Goal: Transaction & Acquisition: Book appointment/travel/reservation

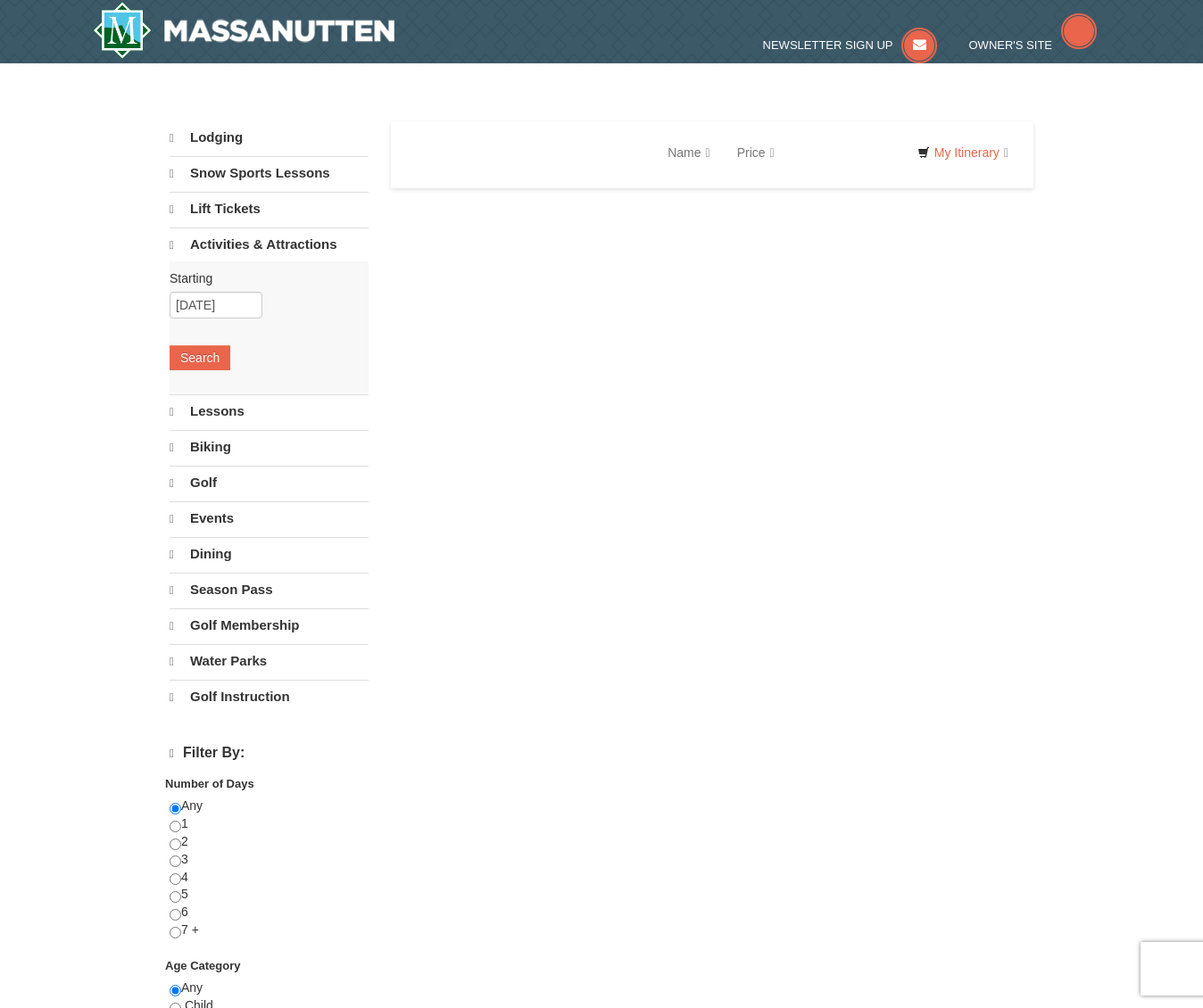
select select "9"
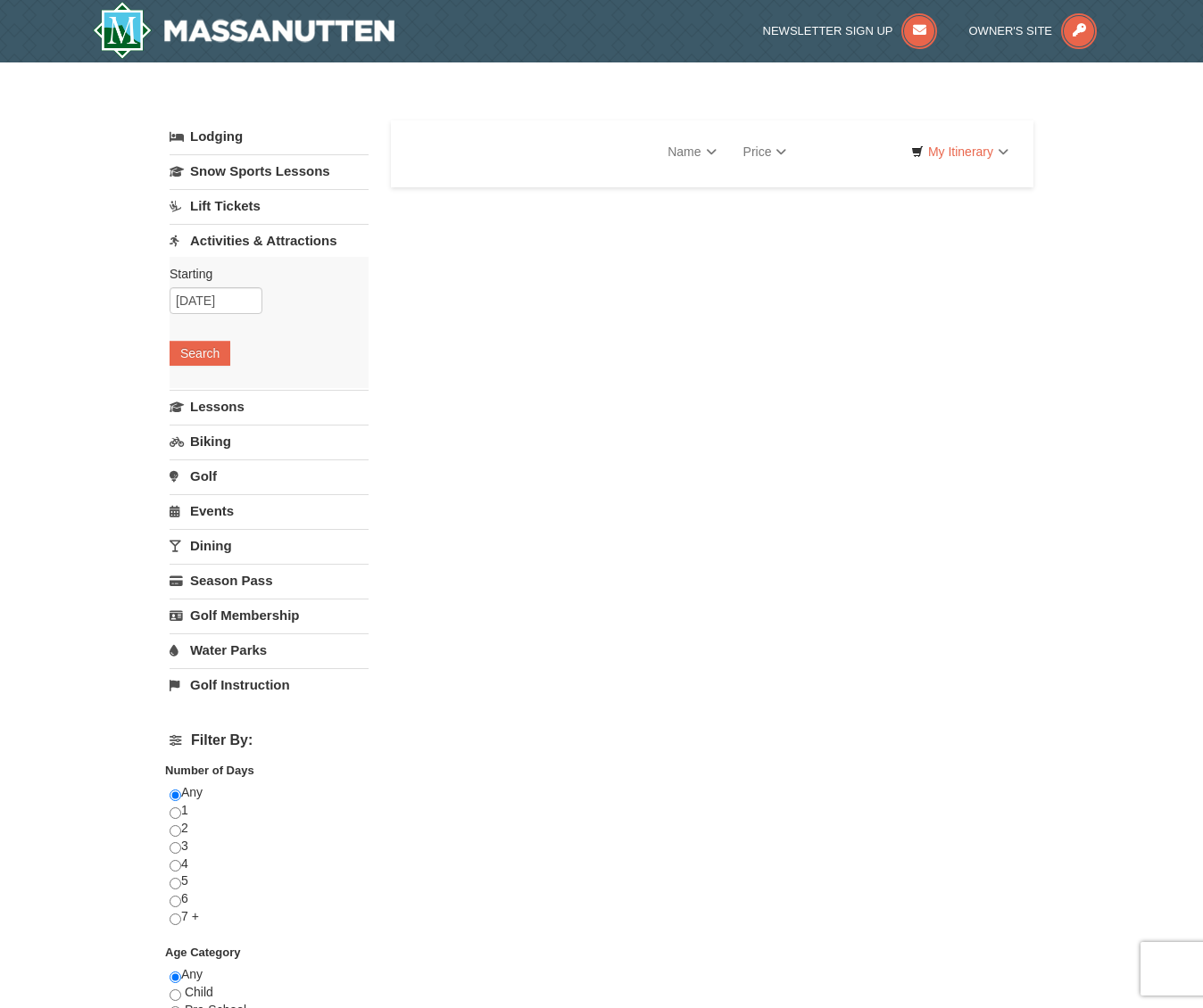
select select "9"
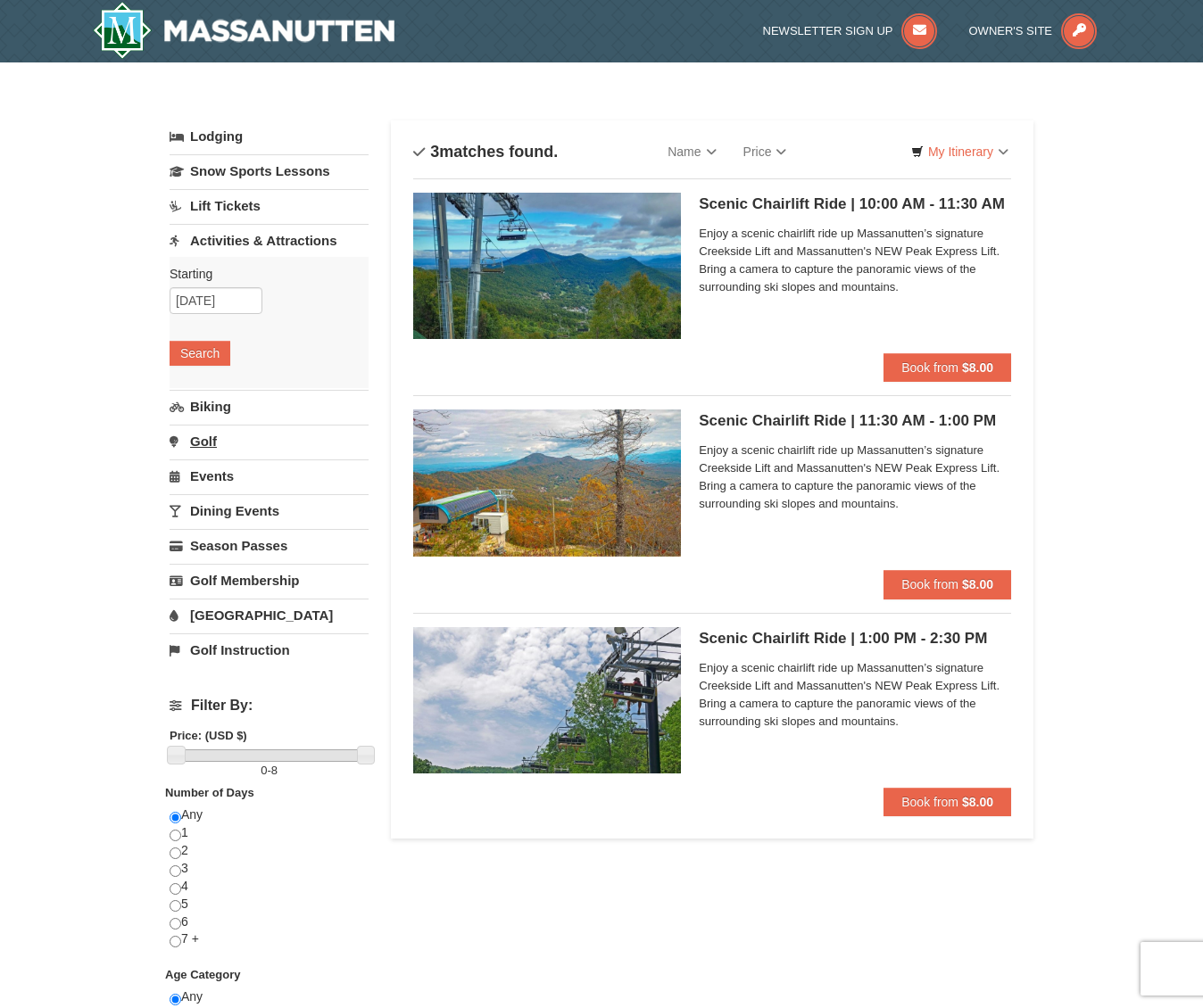
scroll to position [1, 0]
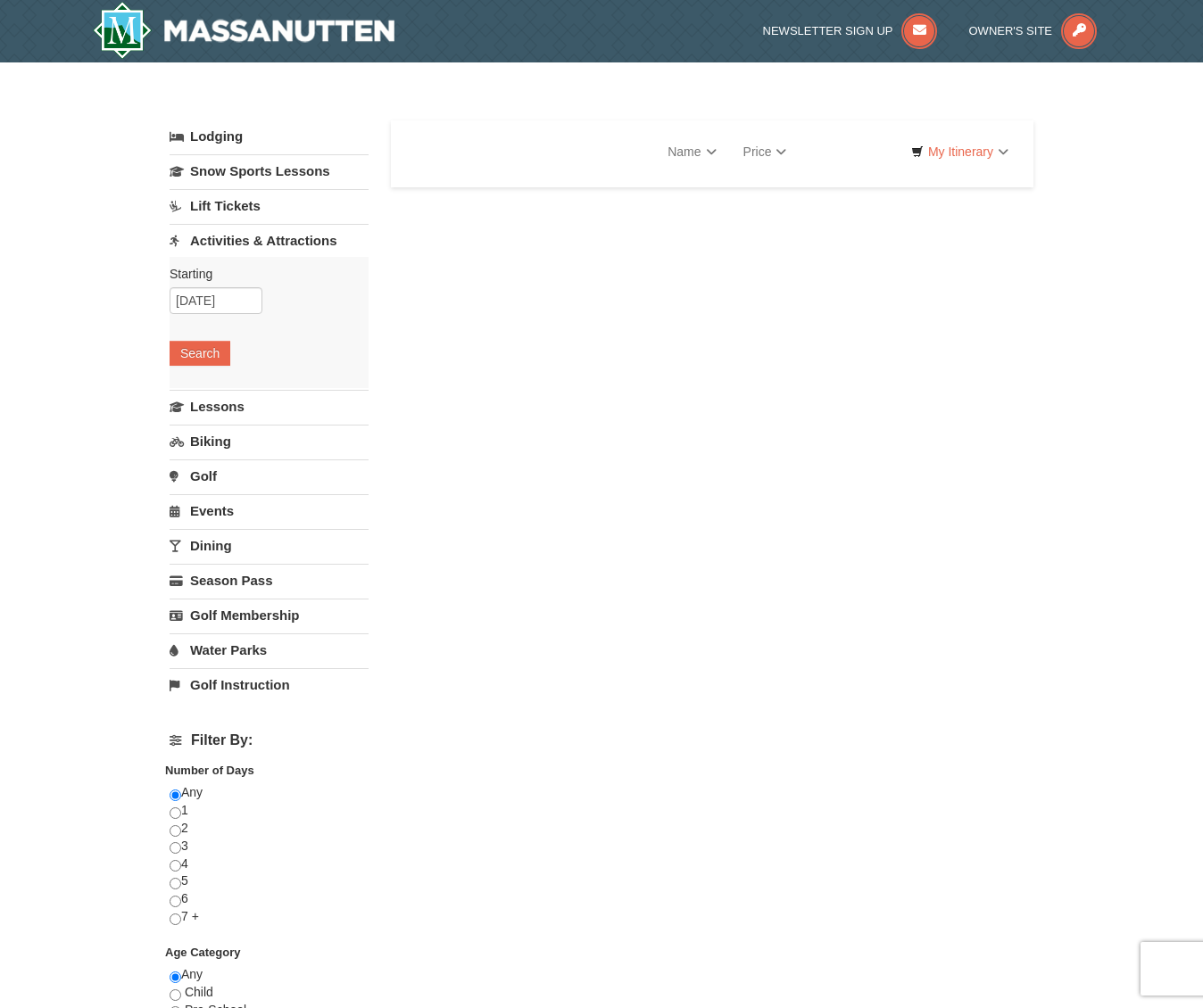
select select "9"
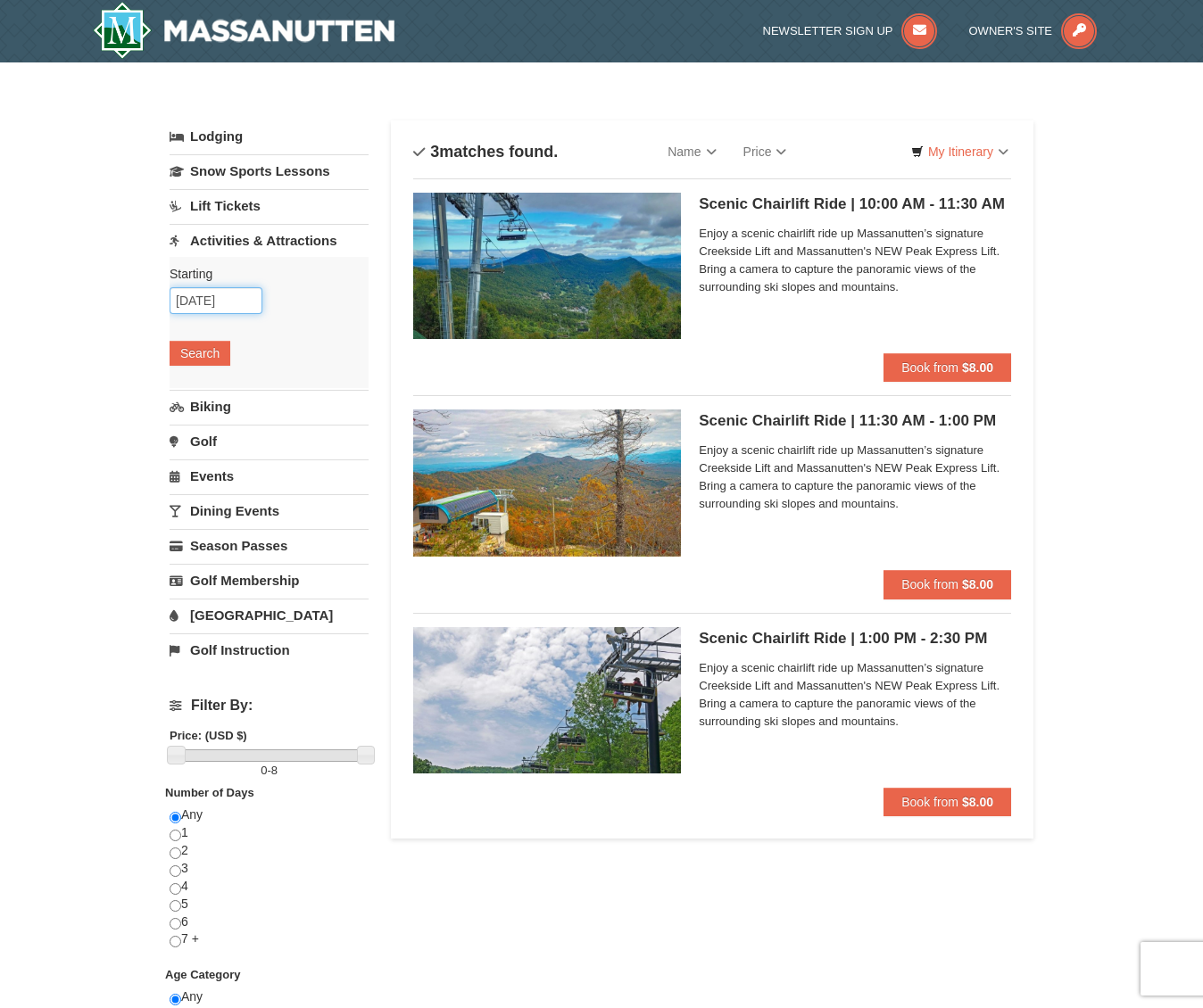
click at [237, 304] on input "11/02/2025" at bounding box center [215, 301] width 93 height 26
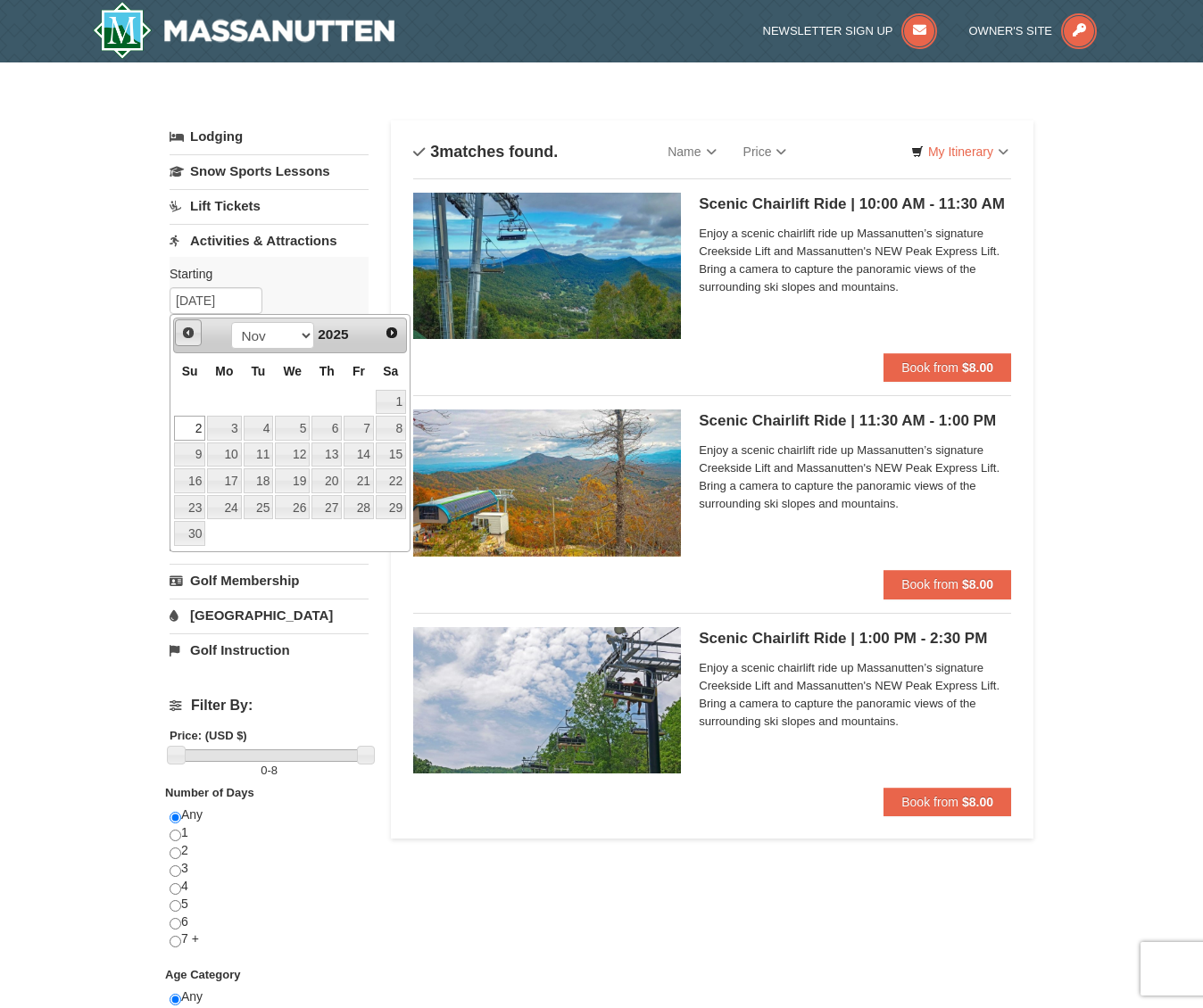
click at [191, 332] on span "Prev" at bounding box center [188, 333] width 14 height 14
click at [291, 476] on link "22" at bounding box center [291, 481] width 35 height 25
type input "[DATE]"
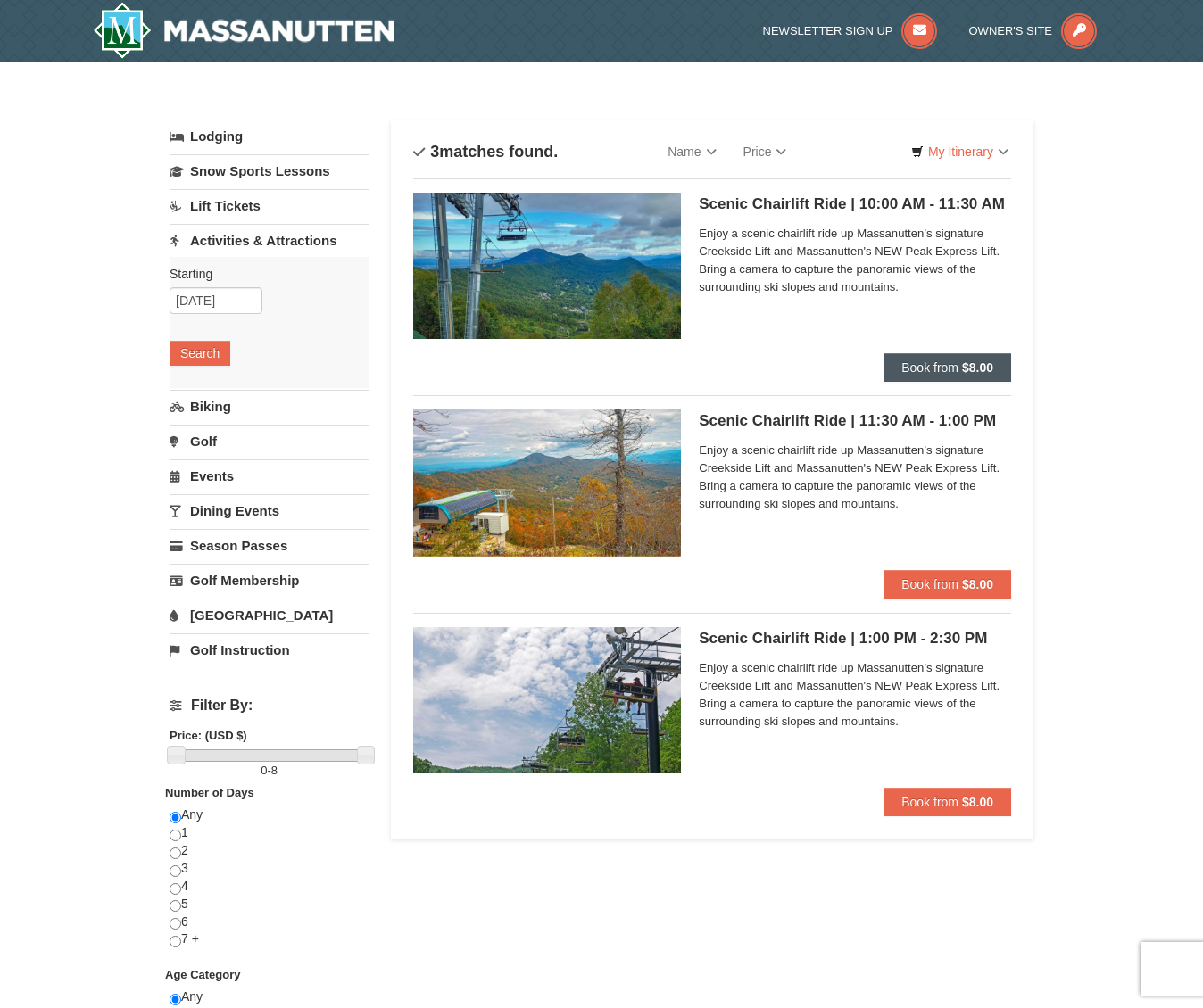
click at [944, 364] on span "Book from" at bounding box center [930, 367] width 57 height 14
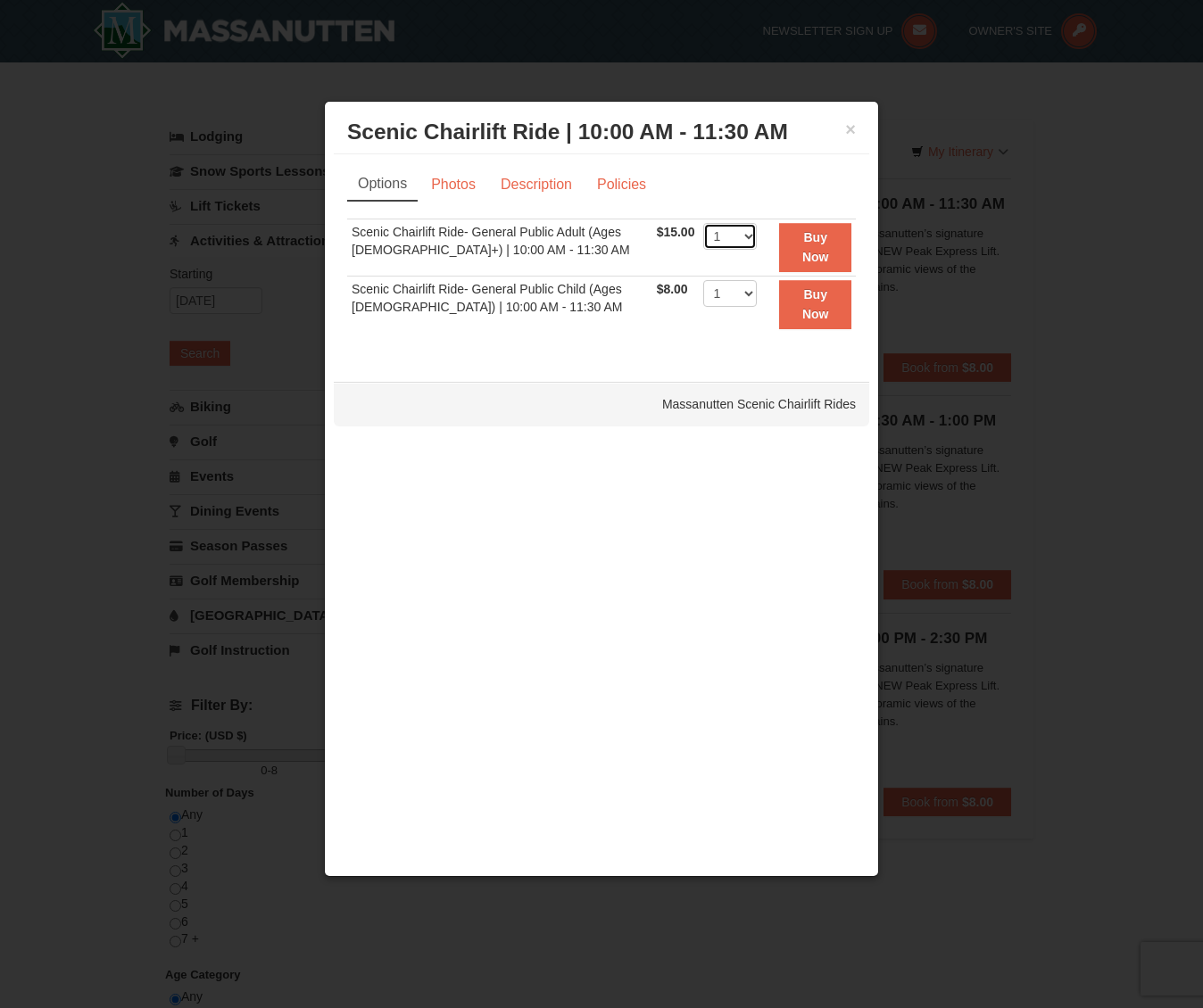
select select "2"
click at [812, 242] on strong "Buy Now" at bounding box center [816, 247] width 26 height 34
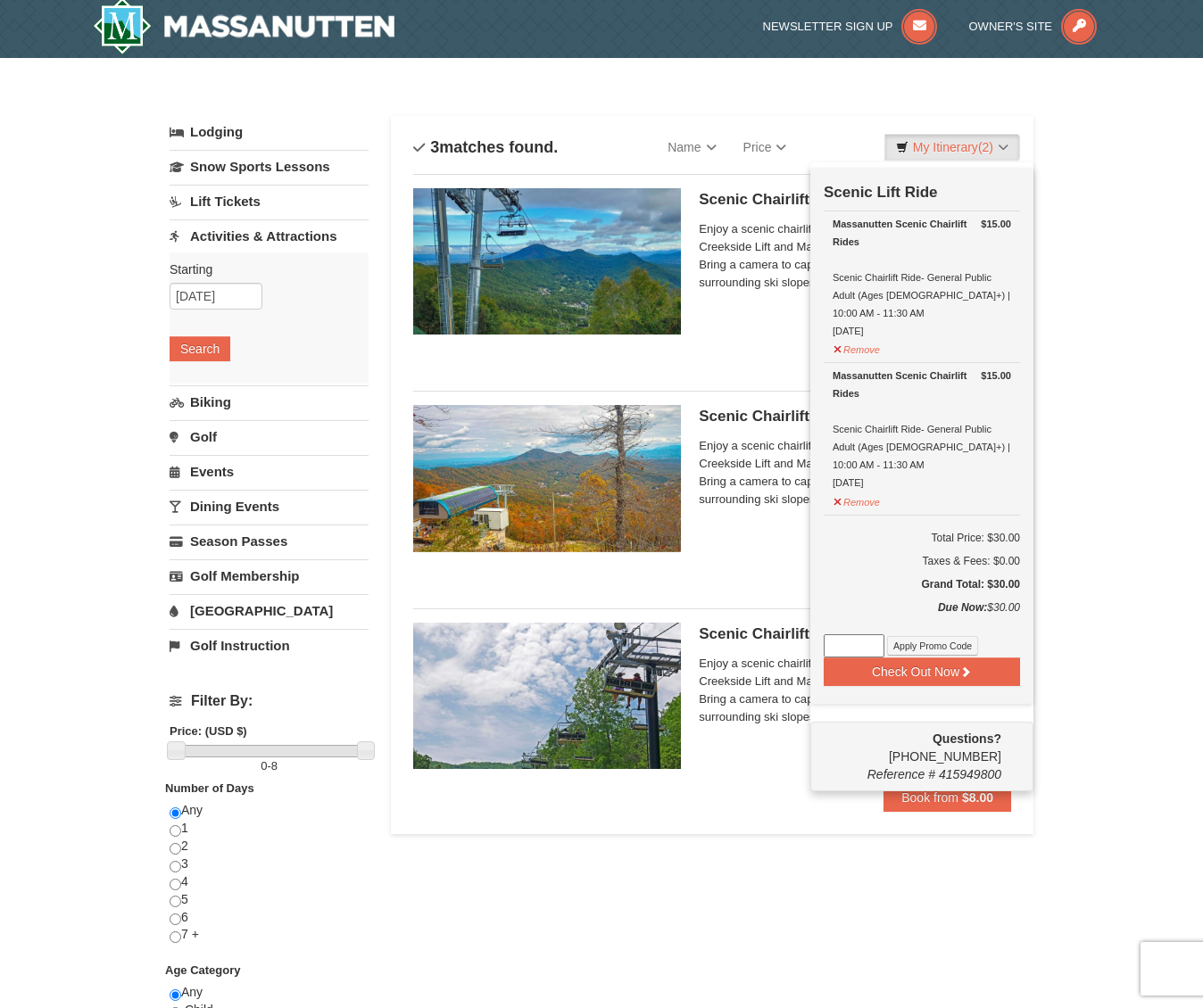
scroll to position [6, 0]
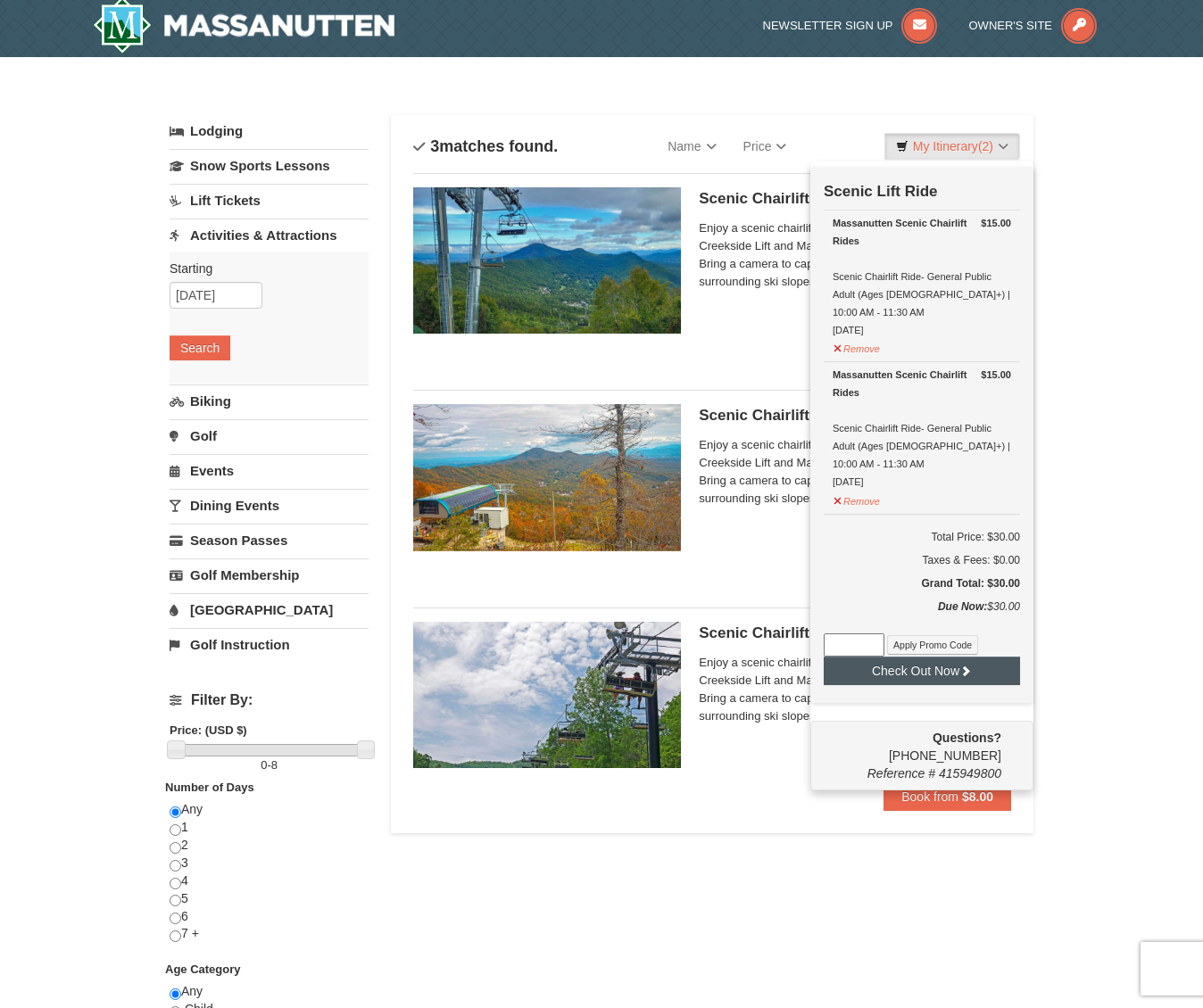
click at [923, 657] on button "Check Out Now" at bounding box center [922, 671] width 196 height 28
click at [836, 488] on button "Remove" at bounding box center [856, 499] width 48 height 23
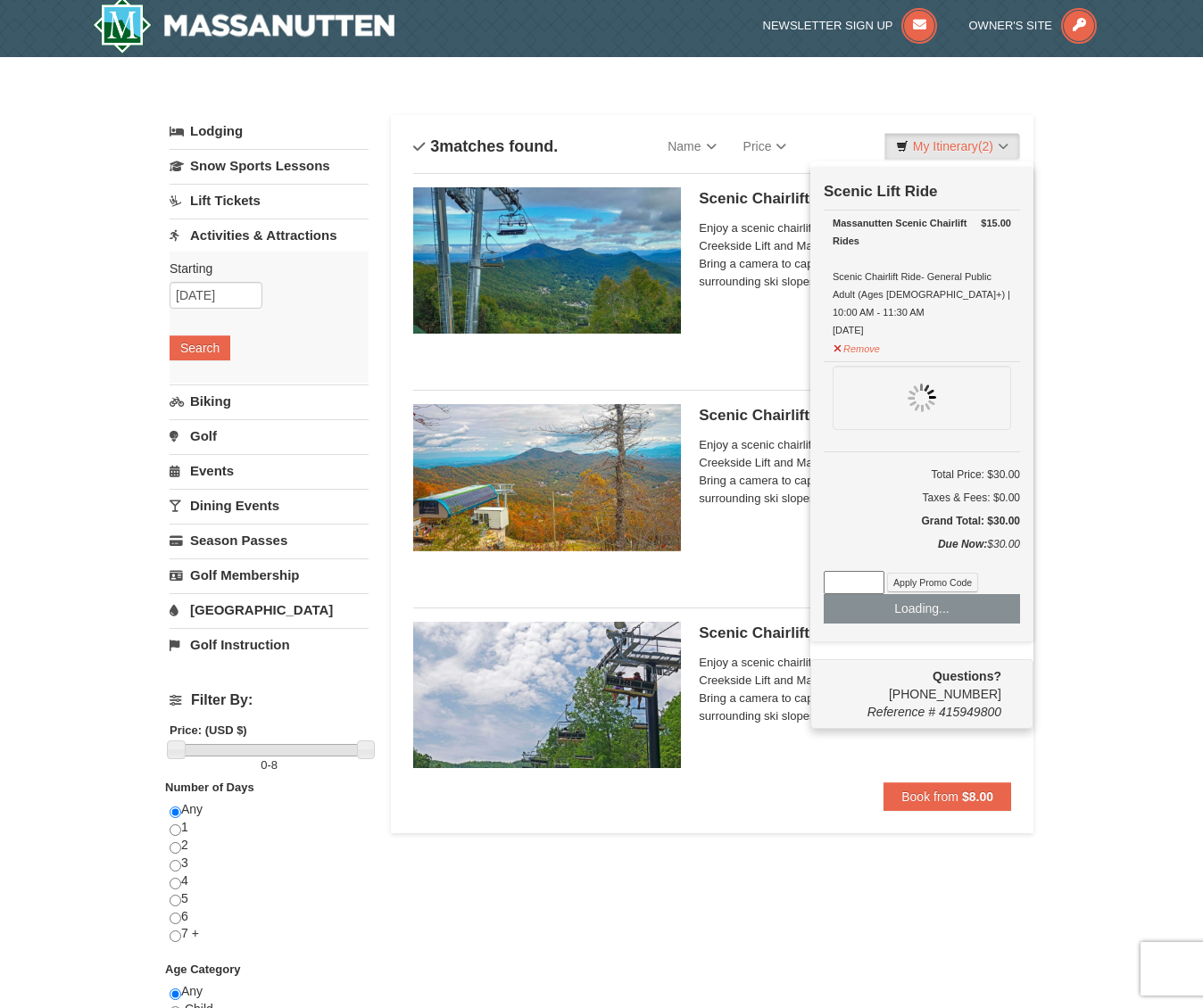
type input "09/08/2025"
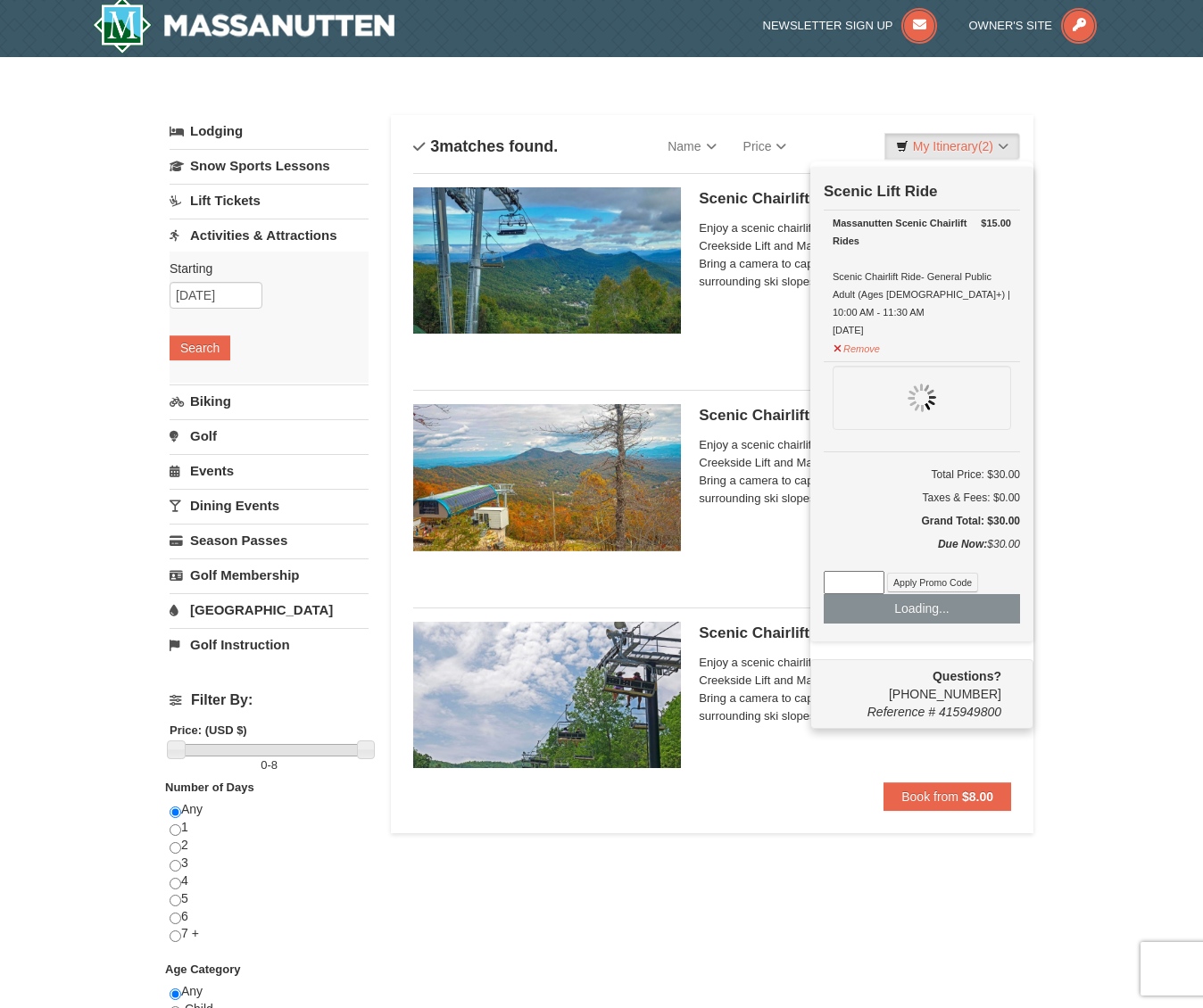
type input "09/08/2025"
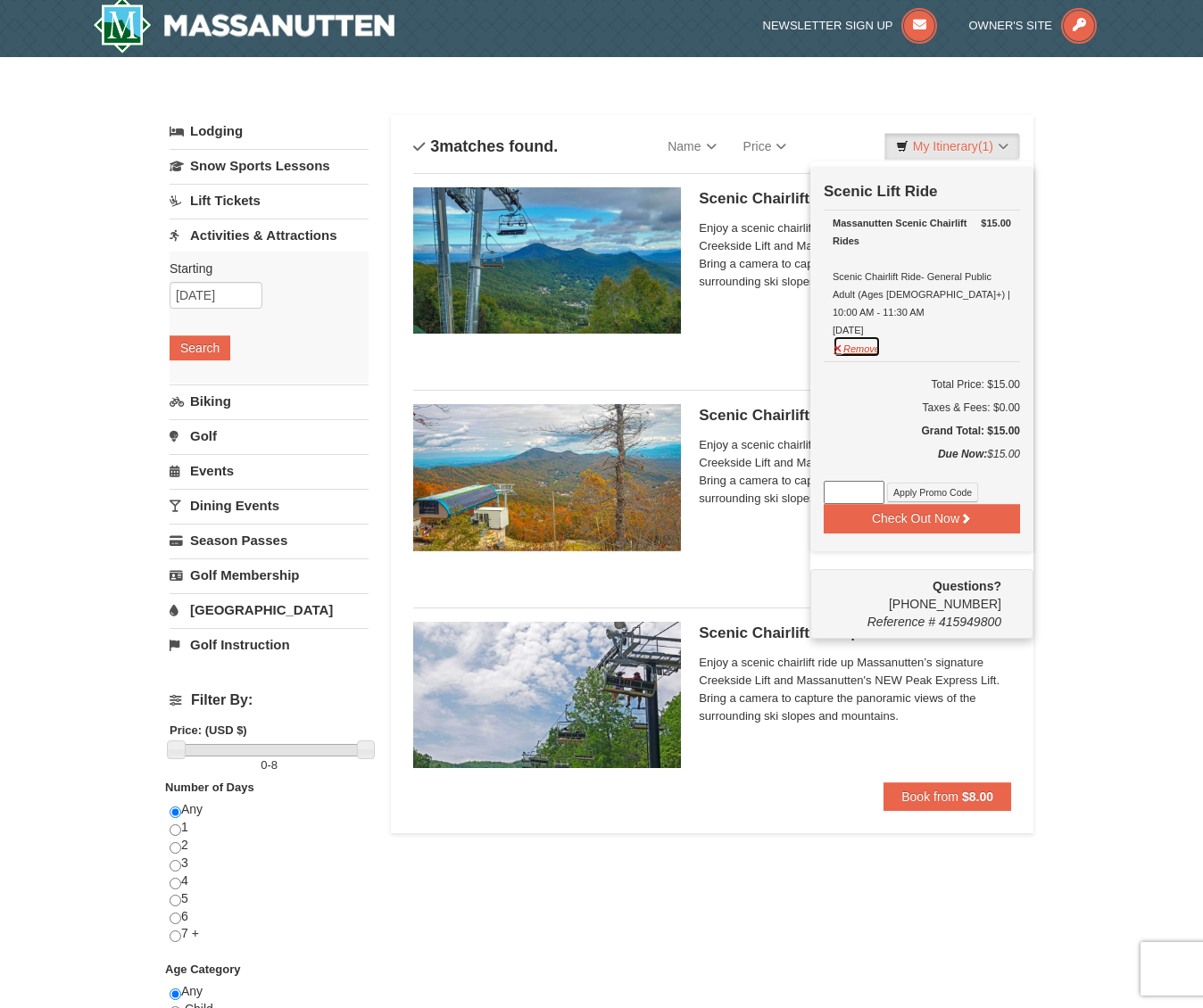
click at [834, 335] on button "Remove" at bounding box center [856, 347] width 48 height 23
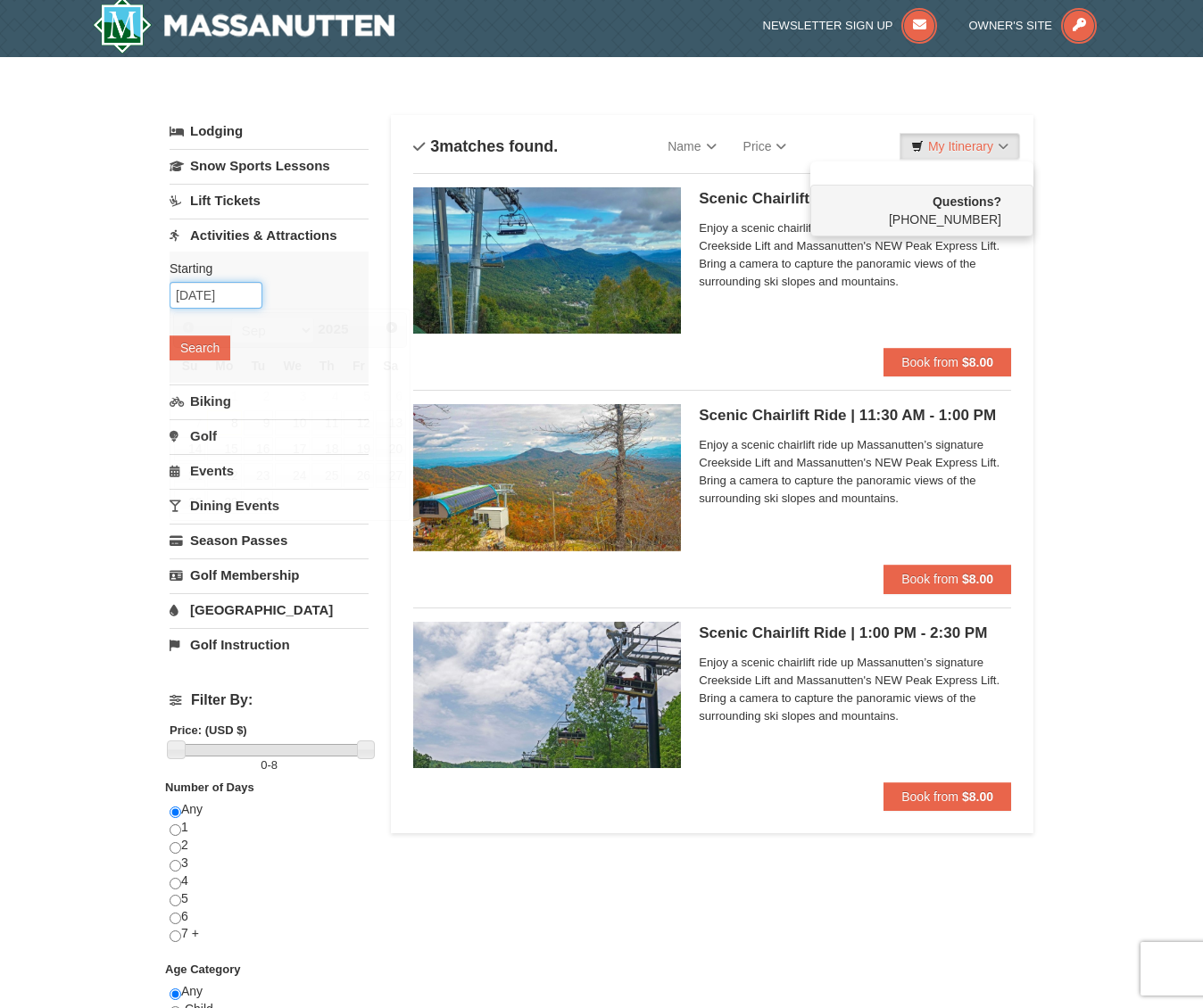
click at [217, 299] on input "09/08/2025" at bounding box center [215, 295] width 93 height 26
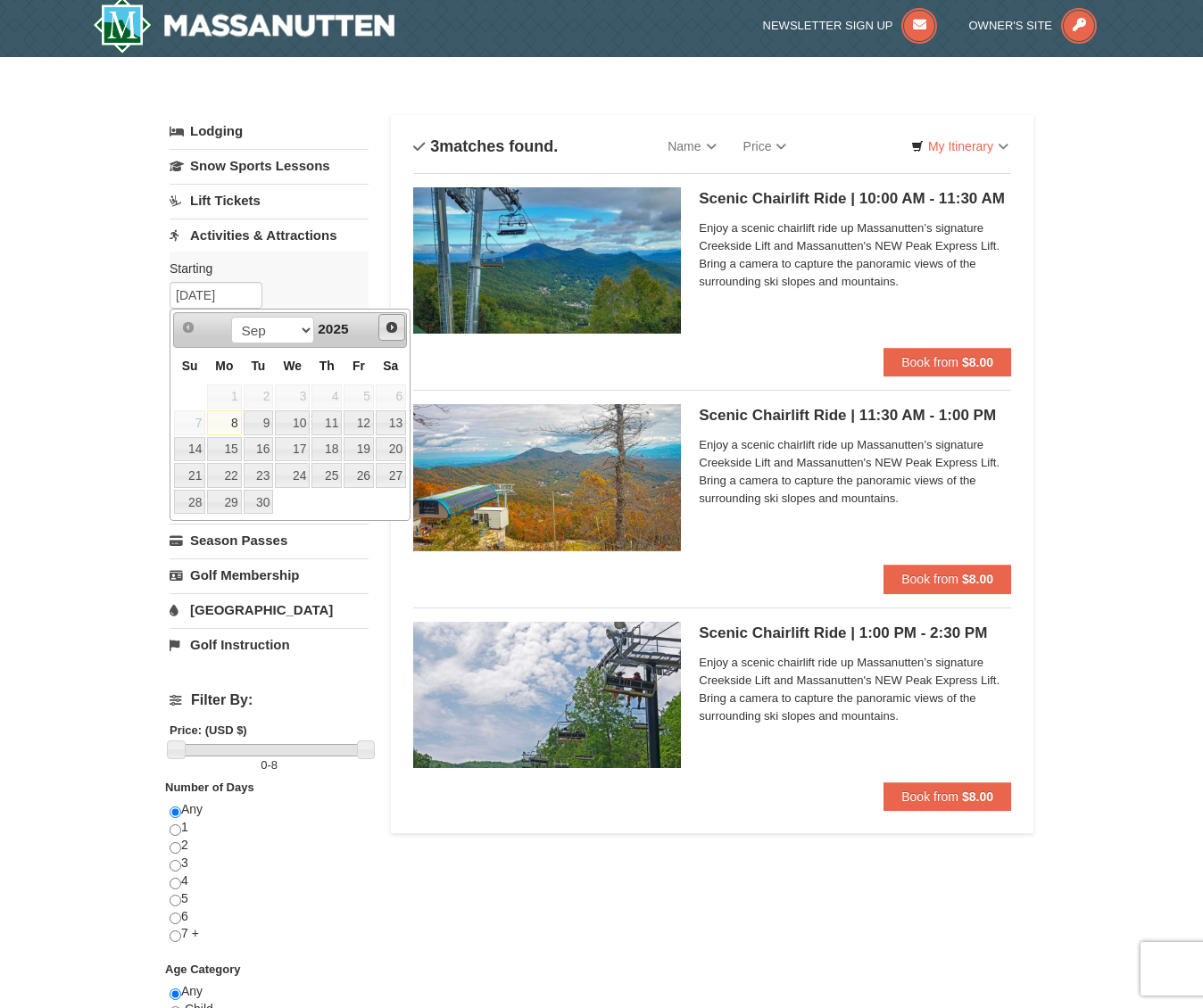
click at [392, 328] on span "Next" at bounding box center [391, 327] width 14 height 14
click at [186, 332] on span "Prev" at bounding box center [188, 327] width 14 height 14
click at [293, 473] on link "22" at bounding box center [291, 475] width 35 height 25
type input "[DATE]"
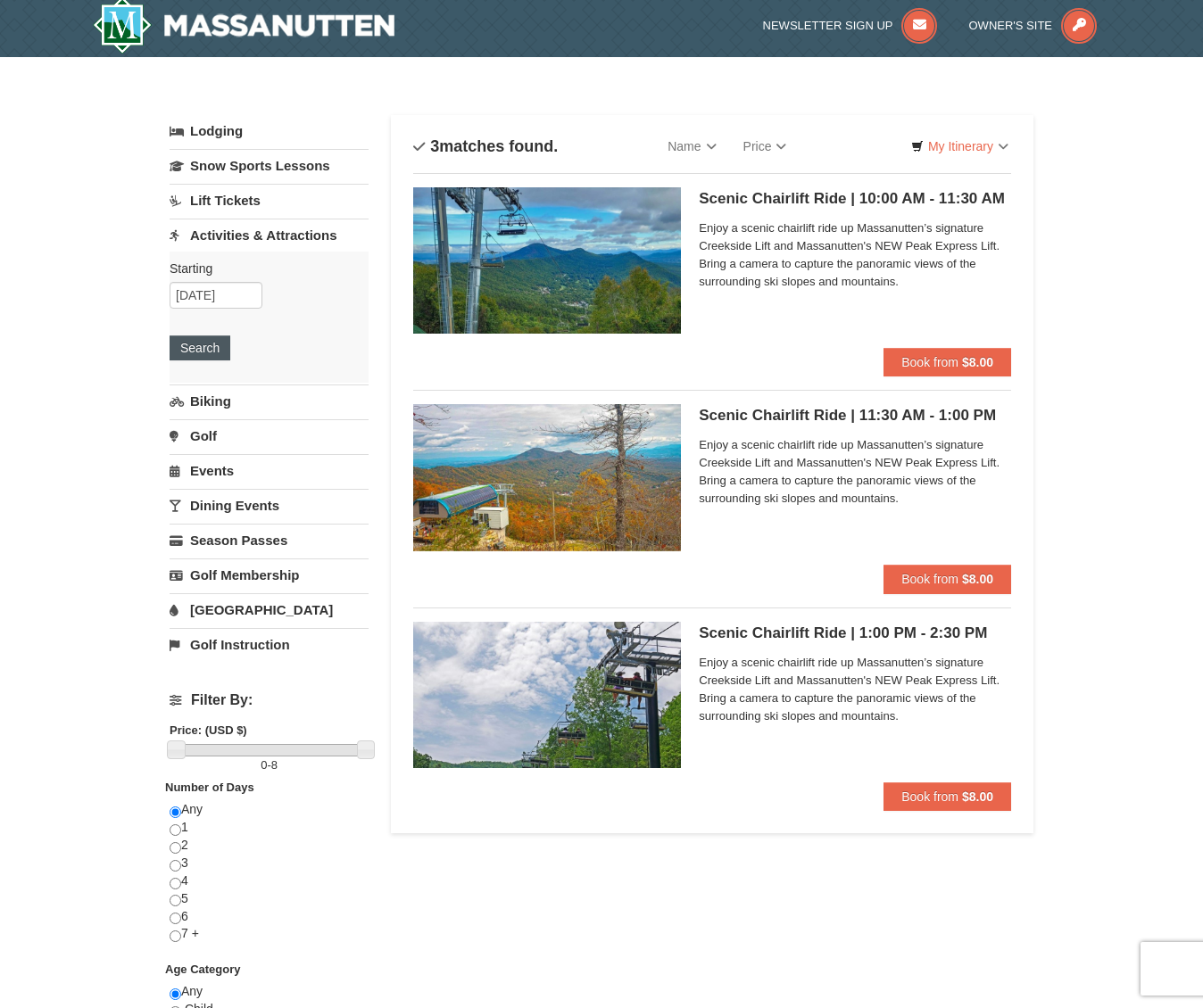
click at [193, 346] on button "Search" at bounding box center [199, 348] width 61 height 25
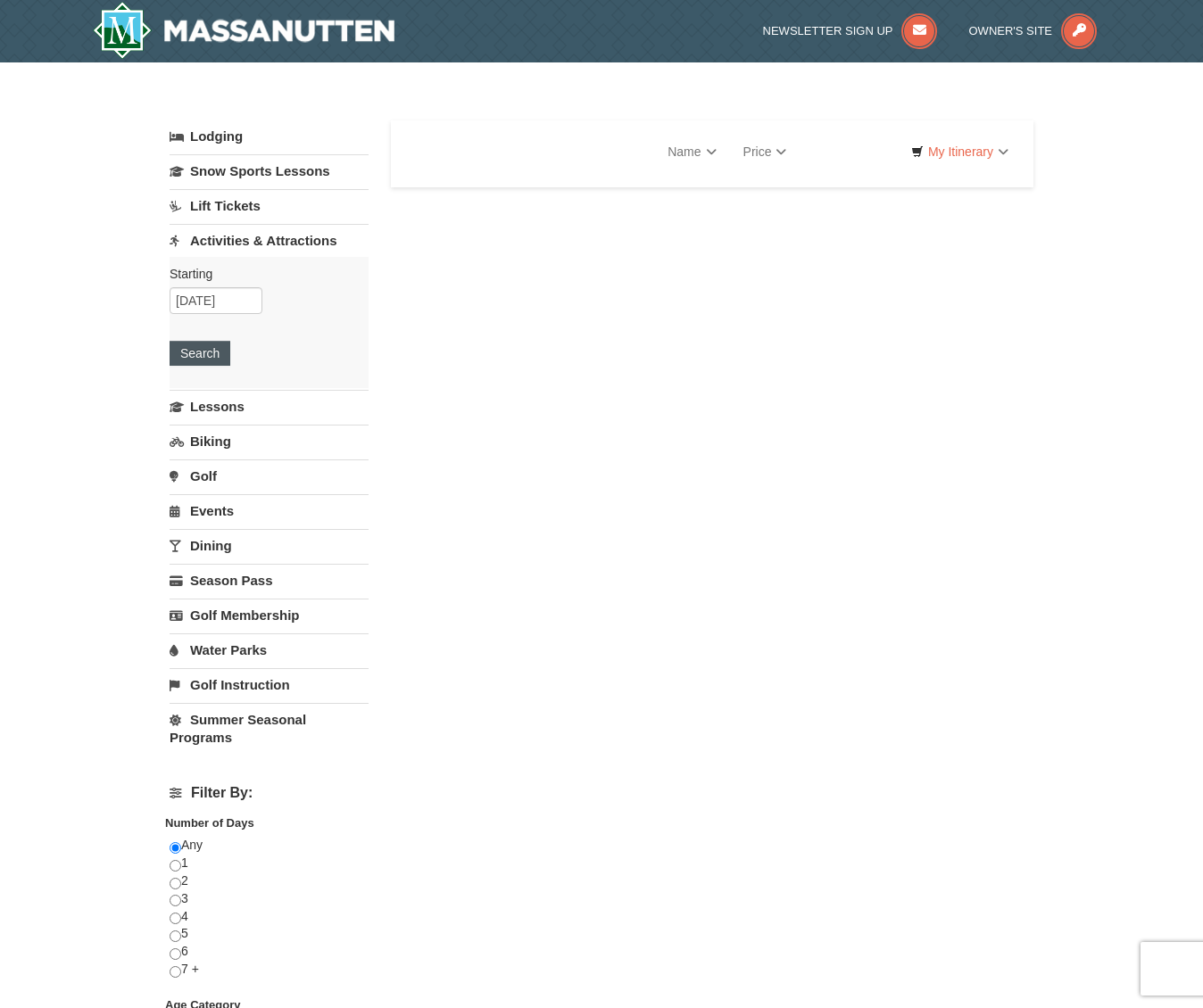
select select "9"
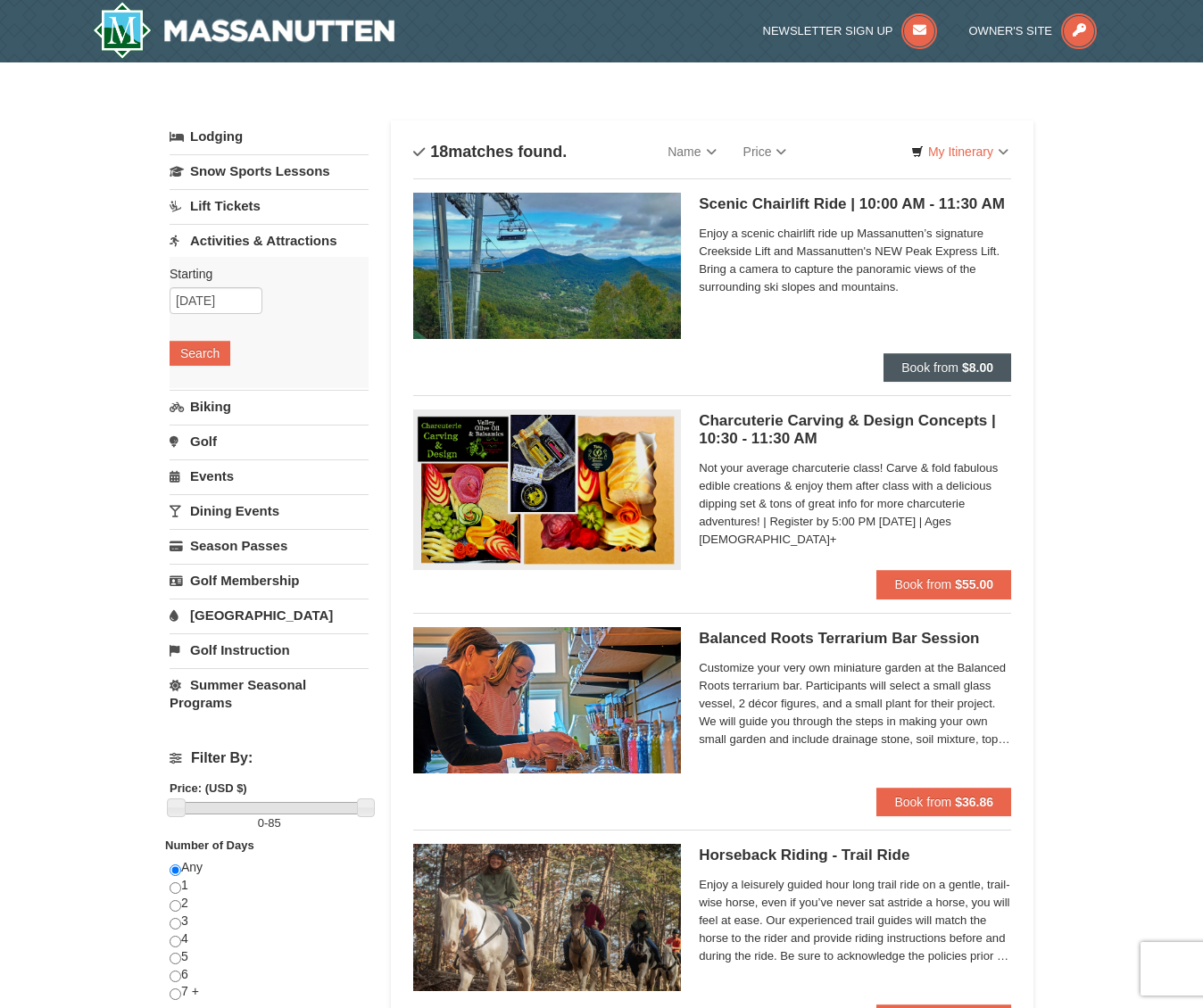
click at [935, 364] on span "Book from" at bounding box center [930, 367] width 57 height 14
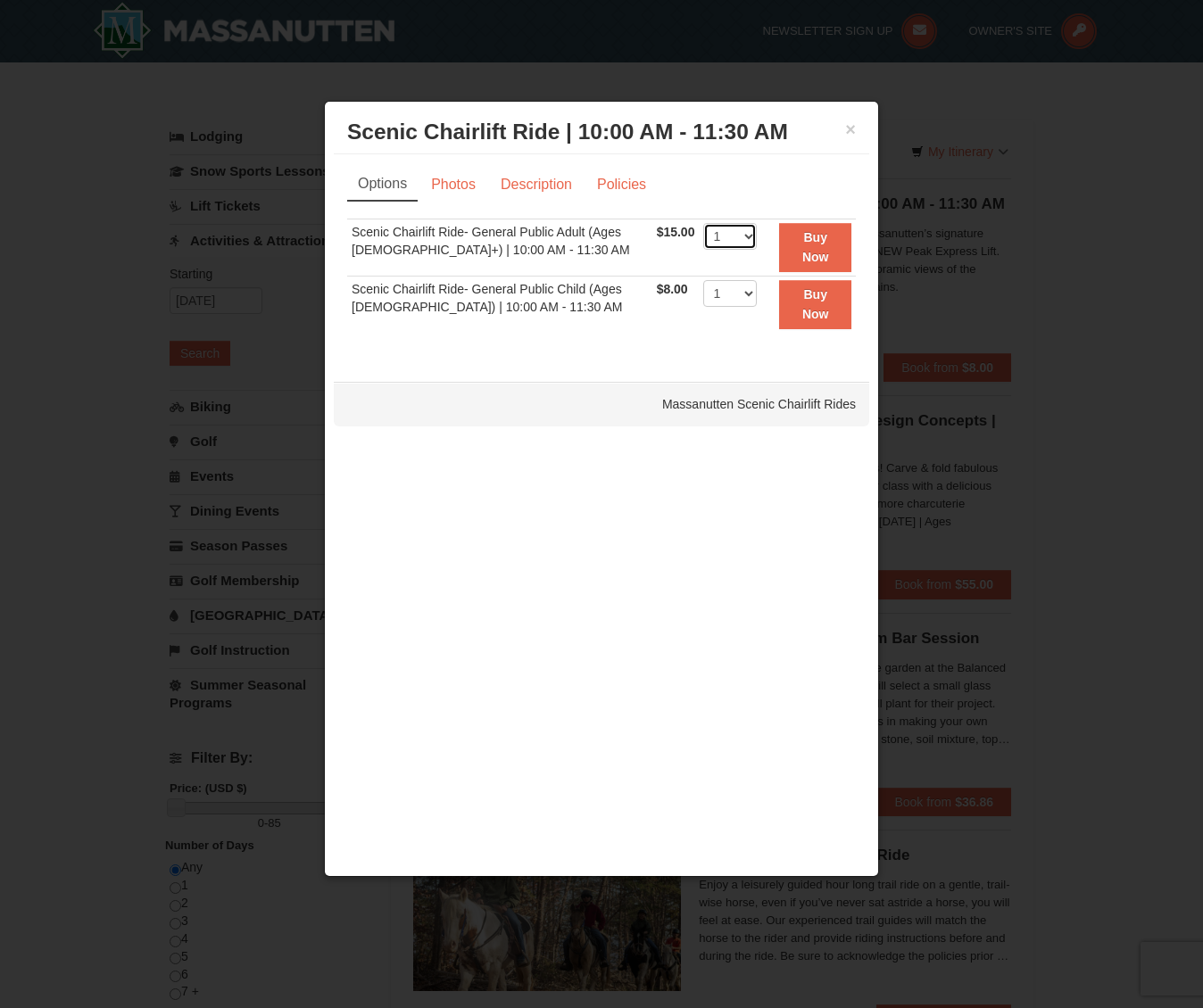
select select "2"
click at [829, 241] on strong "Buy Now" at bounding box center [816, 247] width 26 height 34
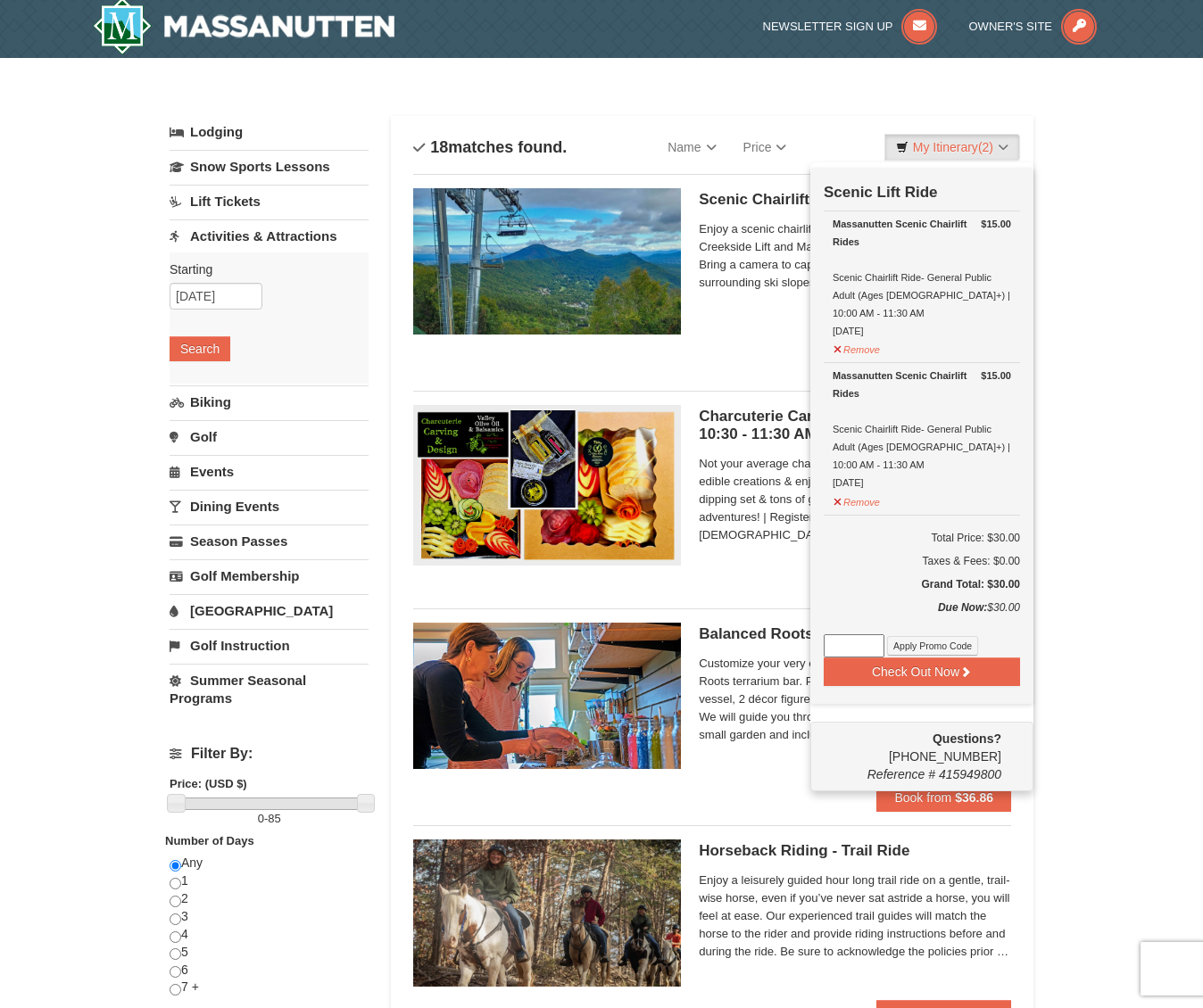
scroll to position [6, 0]
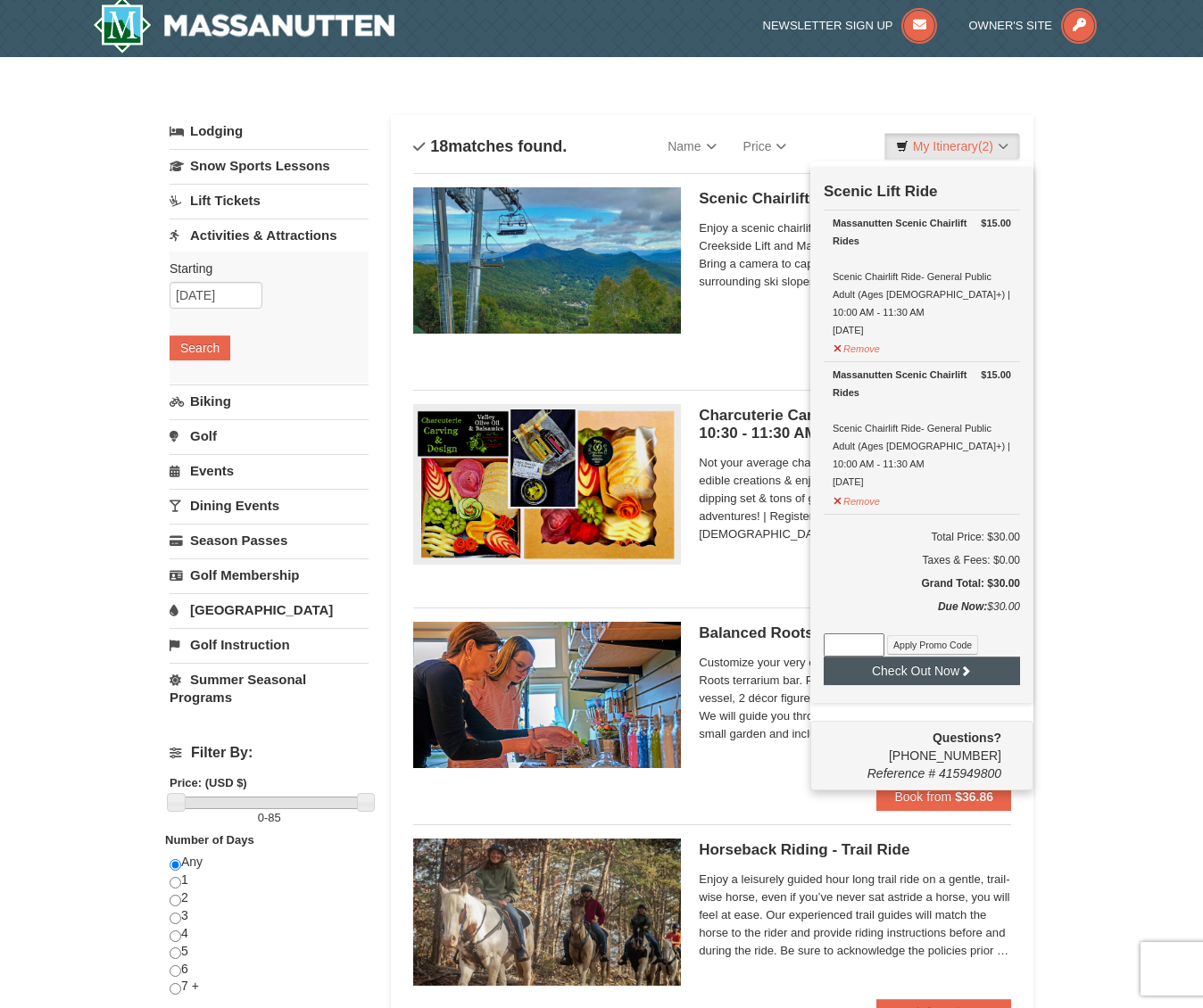
click at [968, 664] on icon at bounding box center [965, 670] width 12 height 12
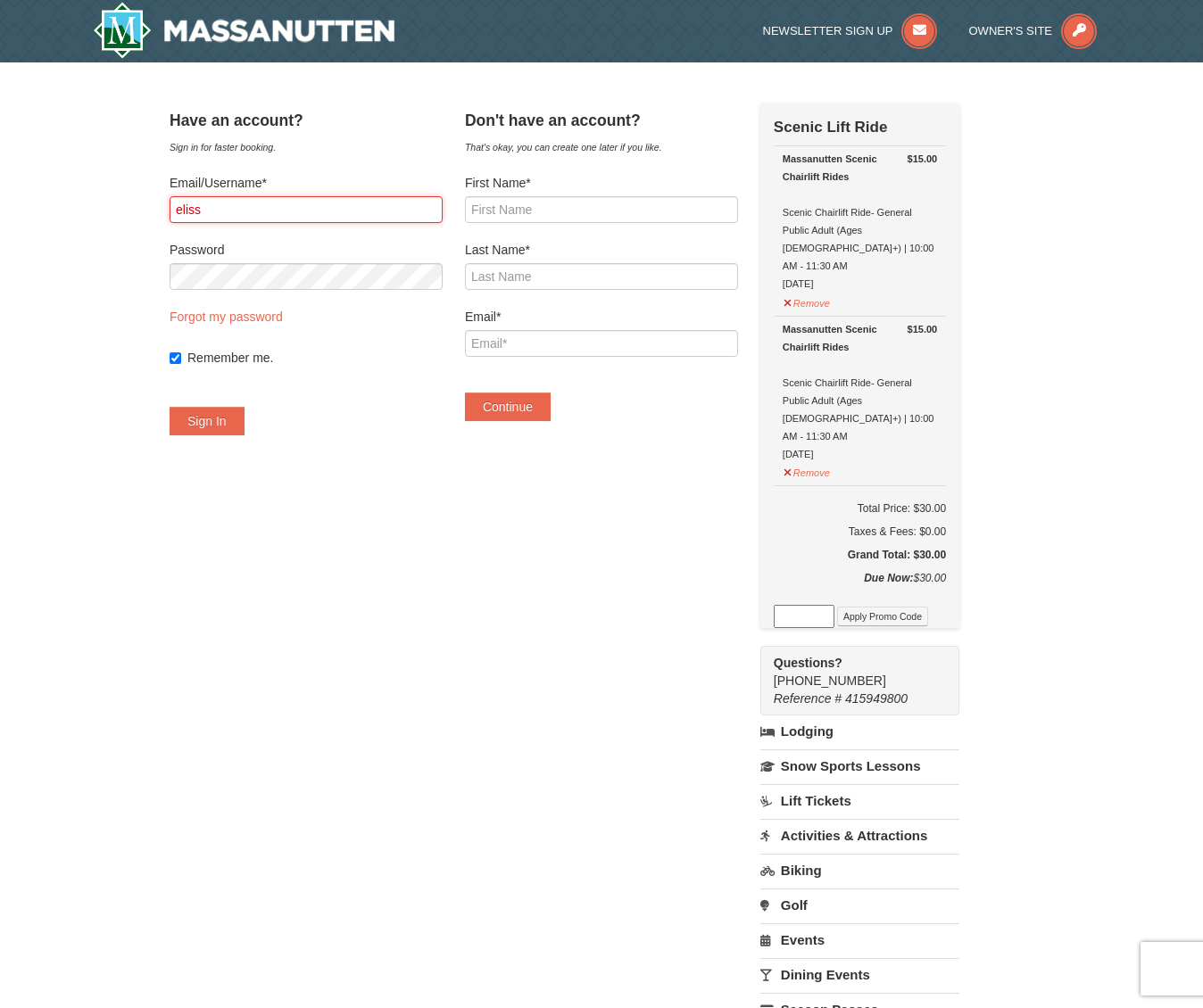
scroll to position [1, 0]
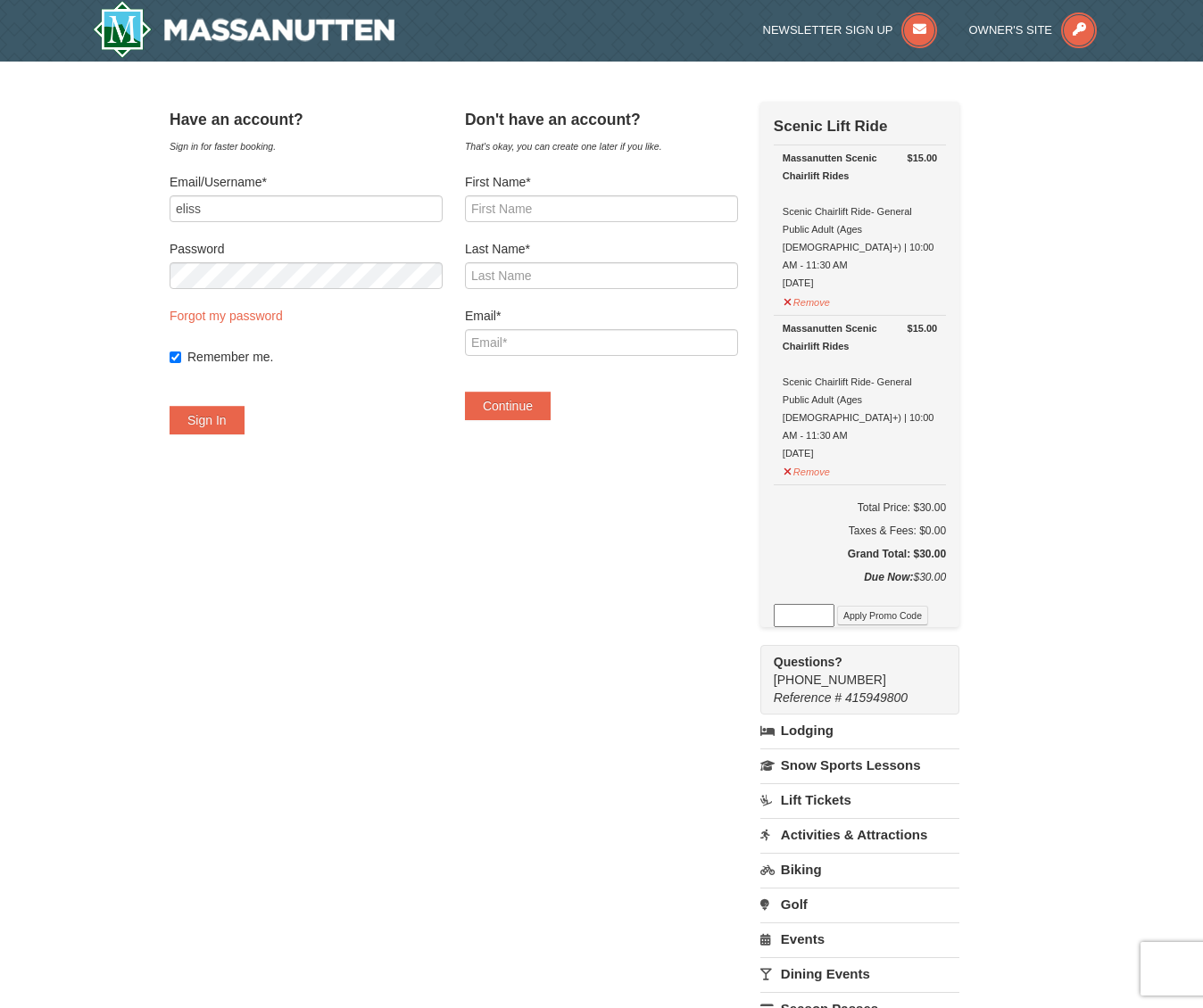
click at [276, 243] on label "Password" at bounding box center [305, 248] width 273 height 18
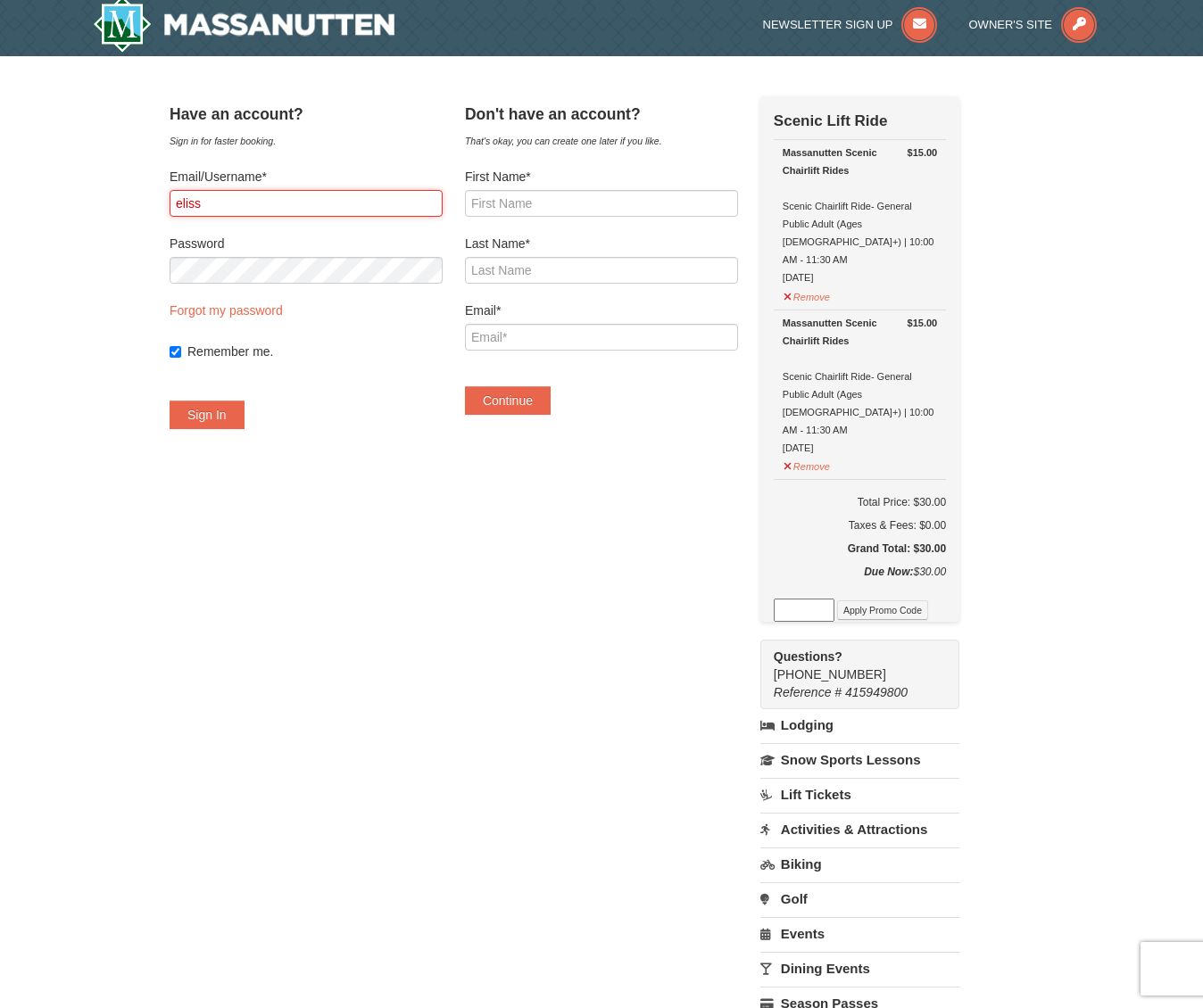
click at [271, 207] on input "eliss" at bounding box center [305, 203] width 273 height 26
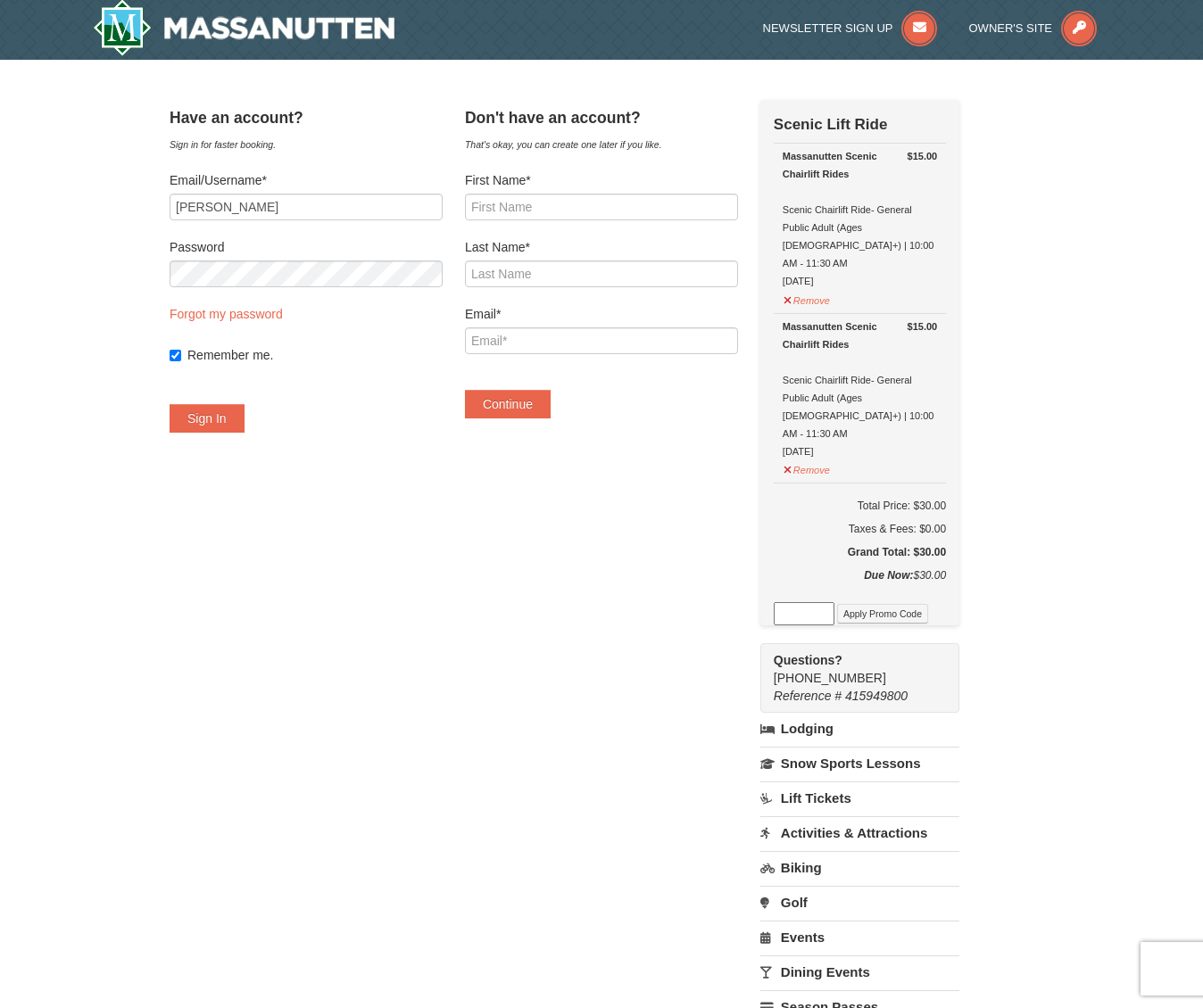
scroll to position [3, 1]
click at [271, 245] on label "Password" at bounding box center [305, 247] width 273 height 18
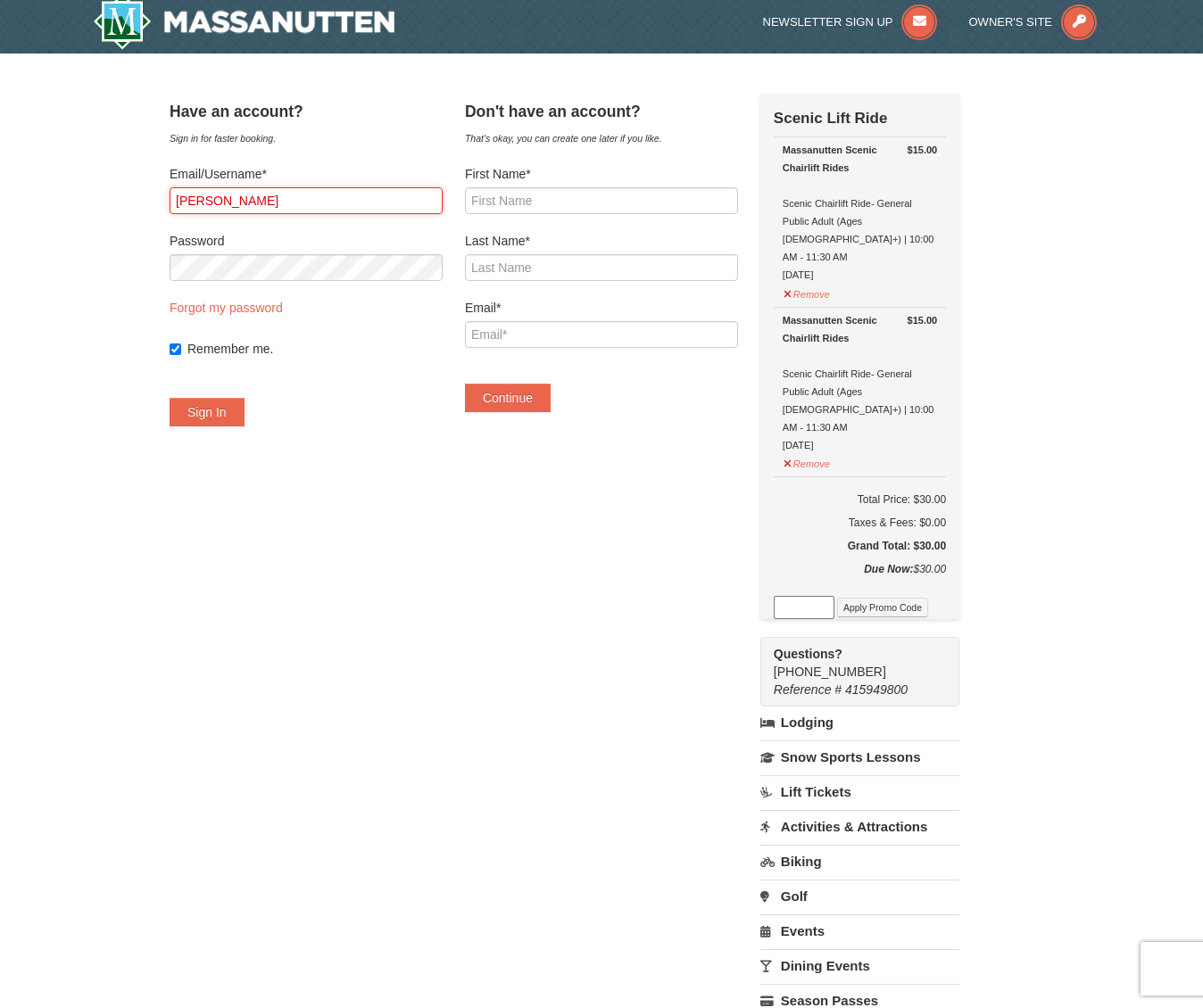
click at [264, 212] on input "[PERSON_NAME]" at bounding box center [305, 200] width 273 height 26
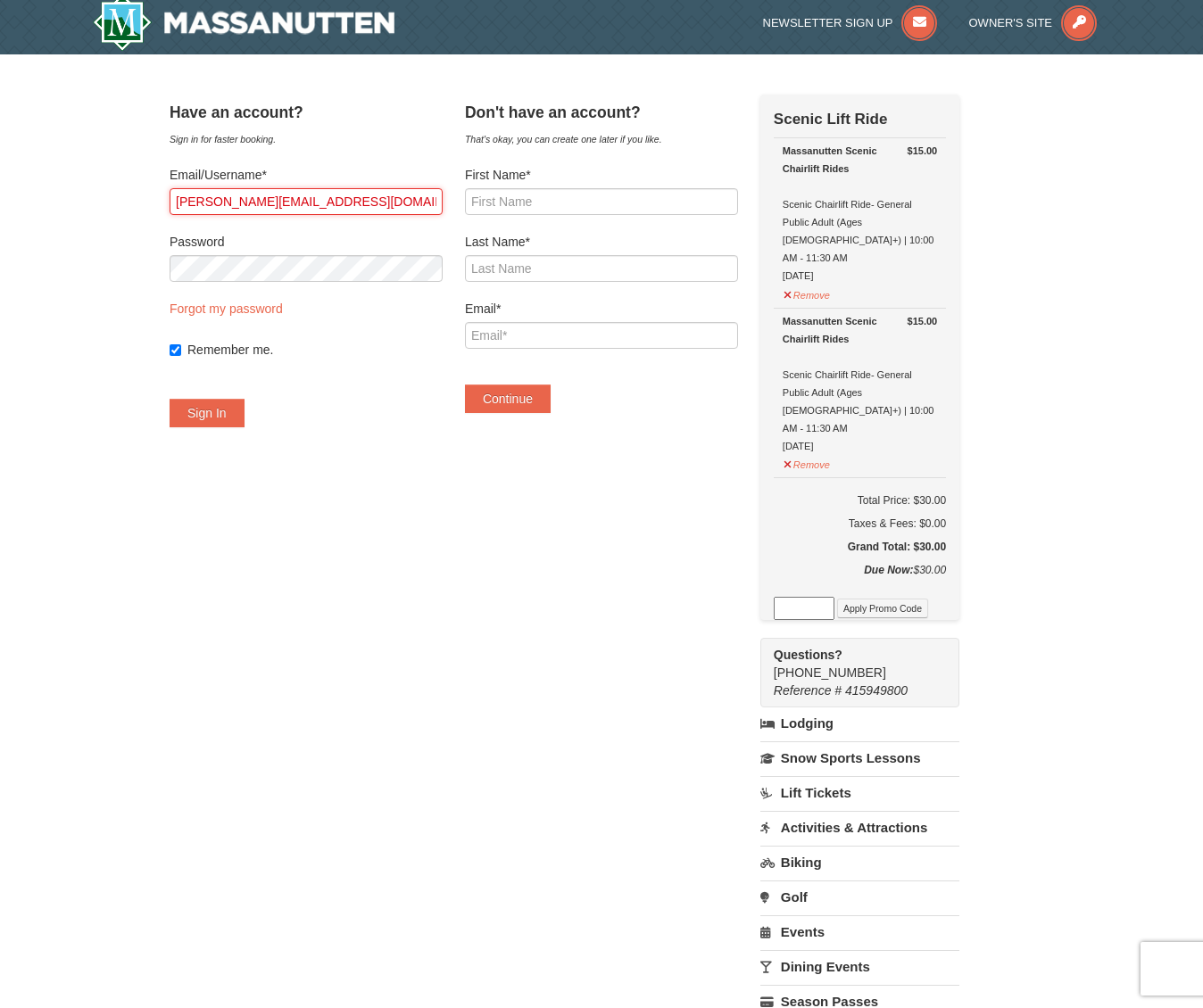
type input "[PERSON_NAME][EMAIL_ADDRESS][DOMAIN_NAME]"
click at [181, 349] on input "Remember me." at bounding box center [175, 350] width 11 height 11
drag, startPoint x: 200, startPoint y: 351, endPoint x: 213, endPoint y: 364, distance: 18.4
click at [181, 351] on input "Remember me." at bounding box center [175, 350] width 11 height 11
checkbox input "true"
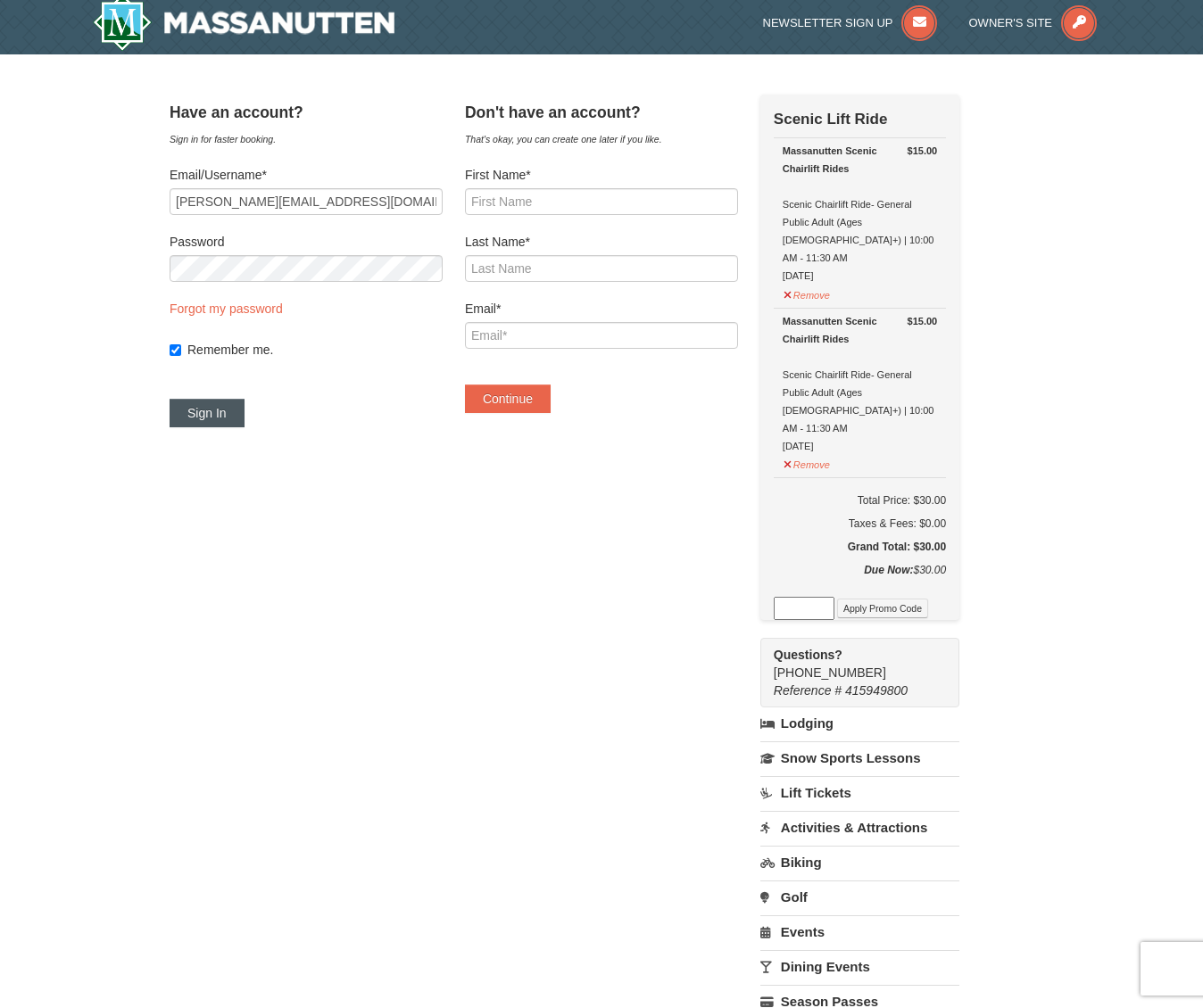
click at [233, 404] on button "Sign In" at bounding box center [207, 412] width 75 height 28
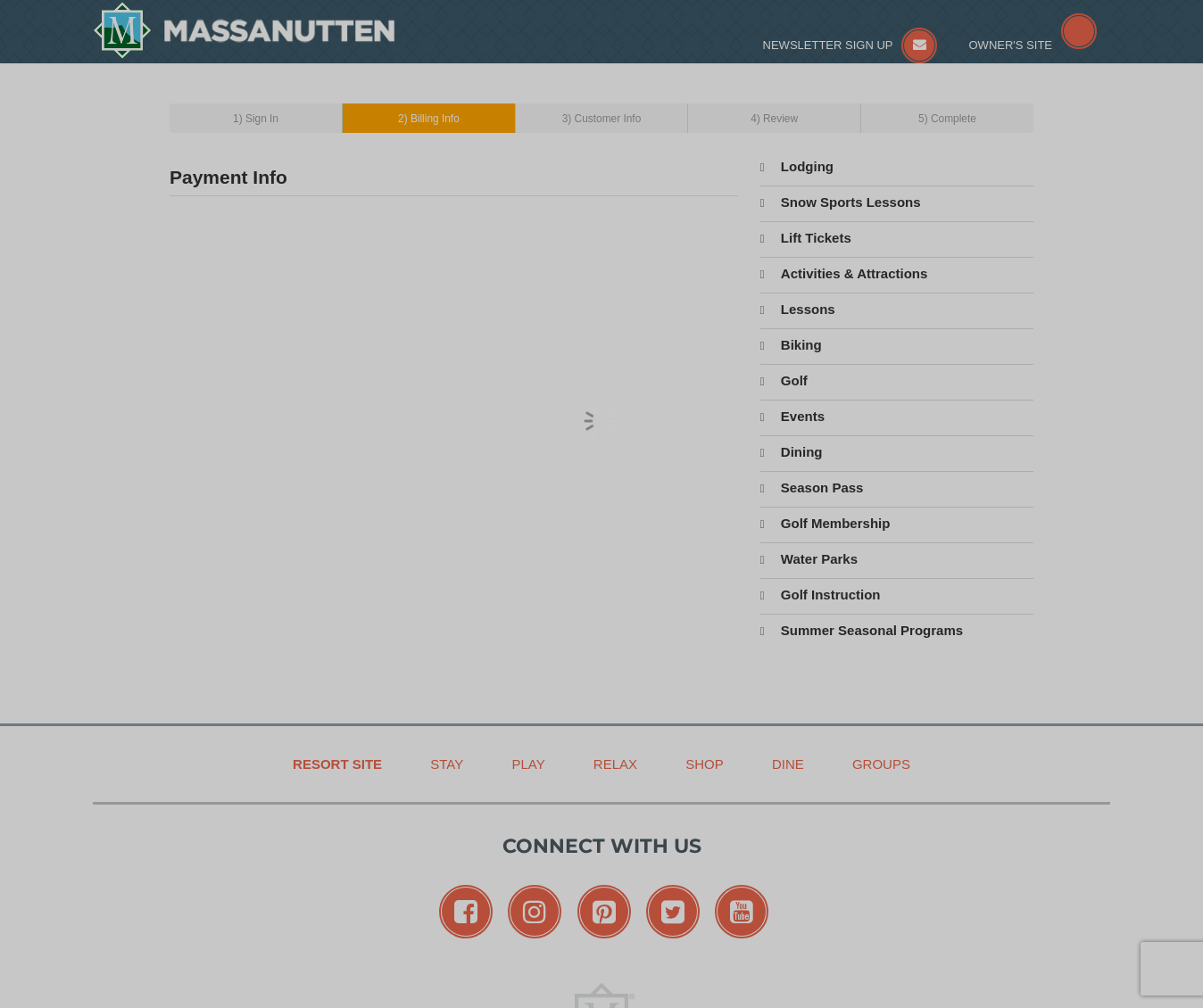
select select "9"
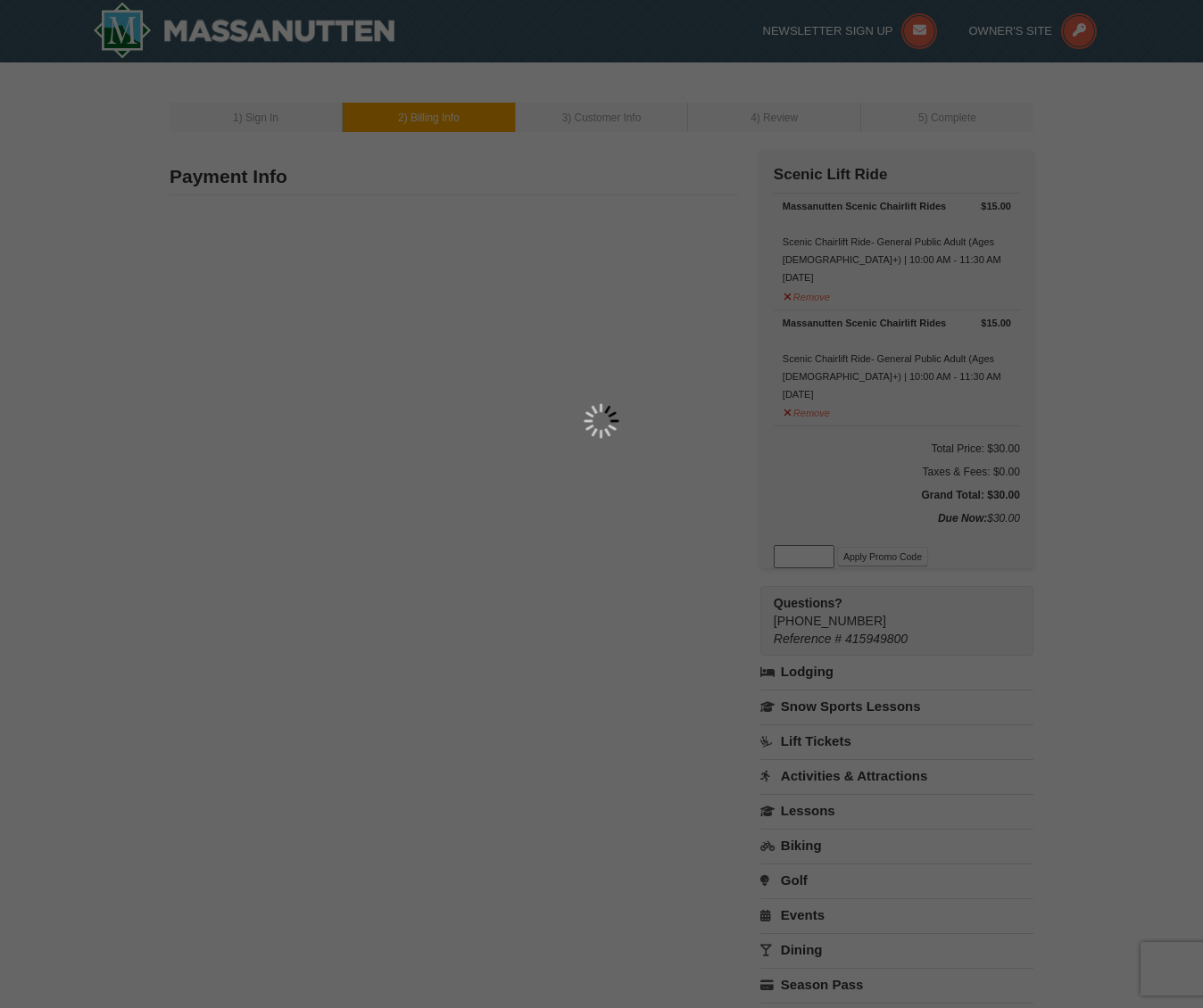
type input "[STREET_ADDRESS]"
type input "[GEOGRAPHIC_DATA]"
type input "22903"
type input "434"
type input "531"
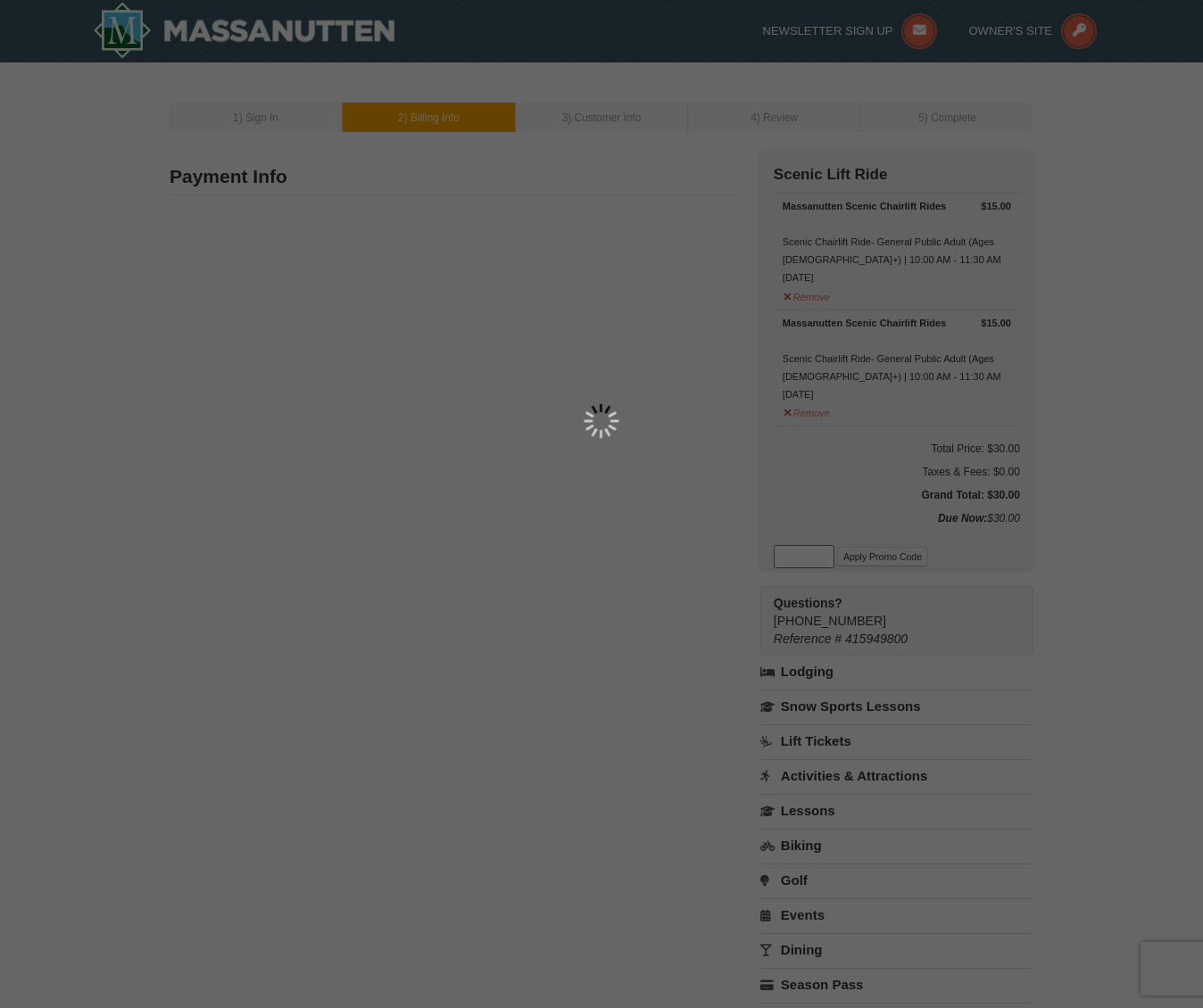
type input "2511"
type input "[PERSON_NAME][EMAIL_ADDRESS][DOMAIN_NAME]"
select select "VA"
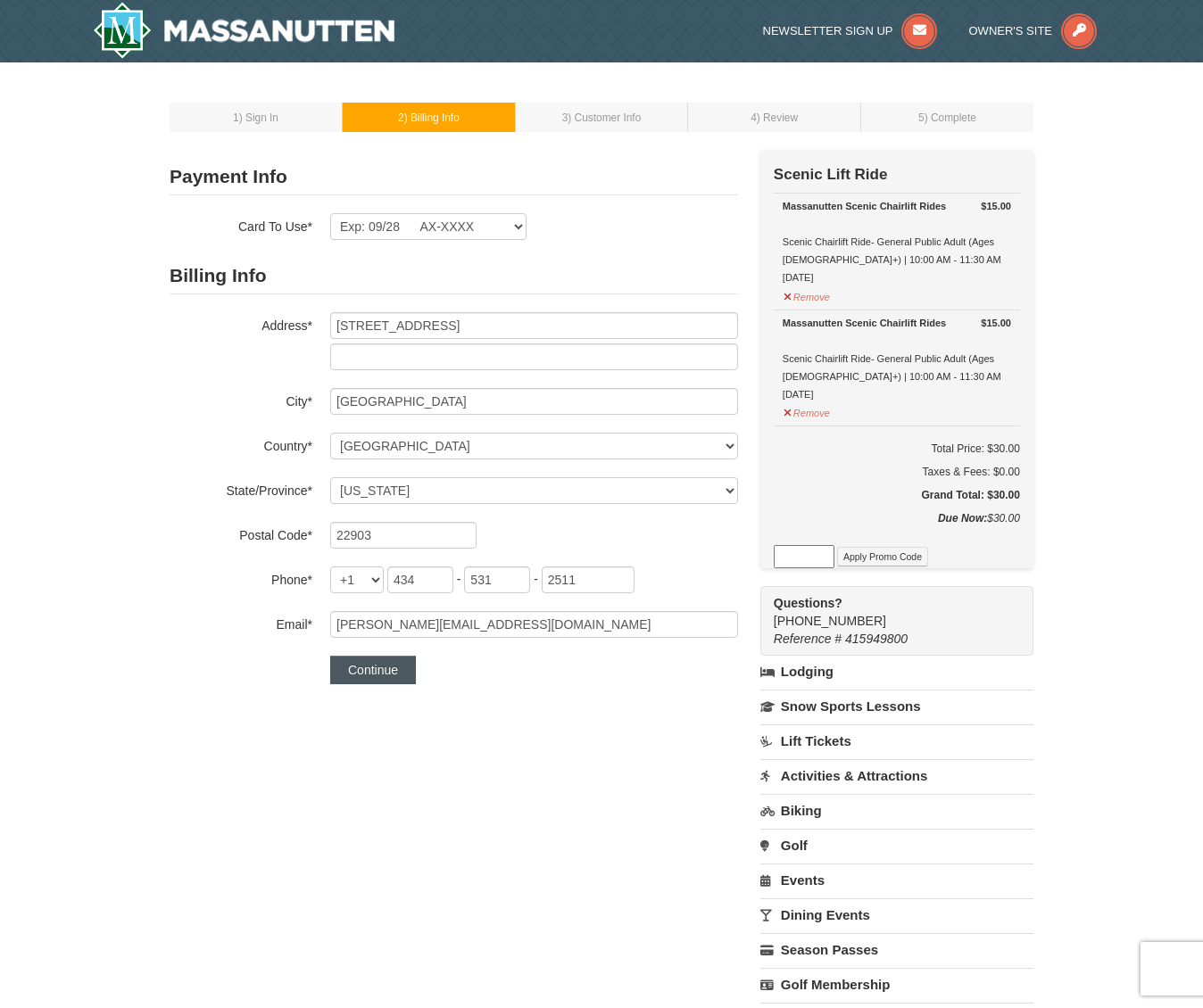
click at [387, 666] on button "Continue" at bounding box center [372, 670] width 86 height 28
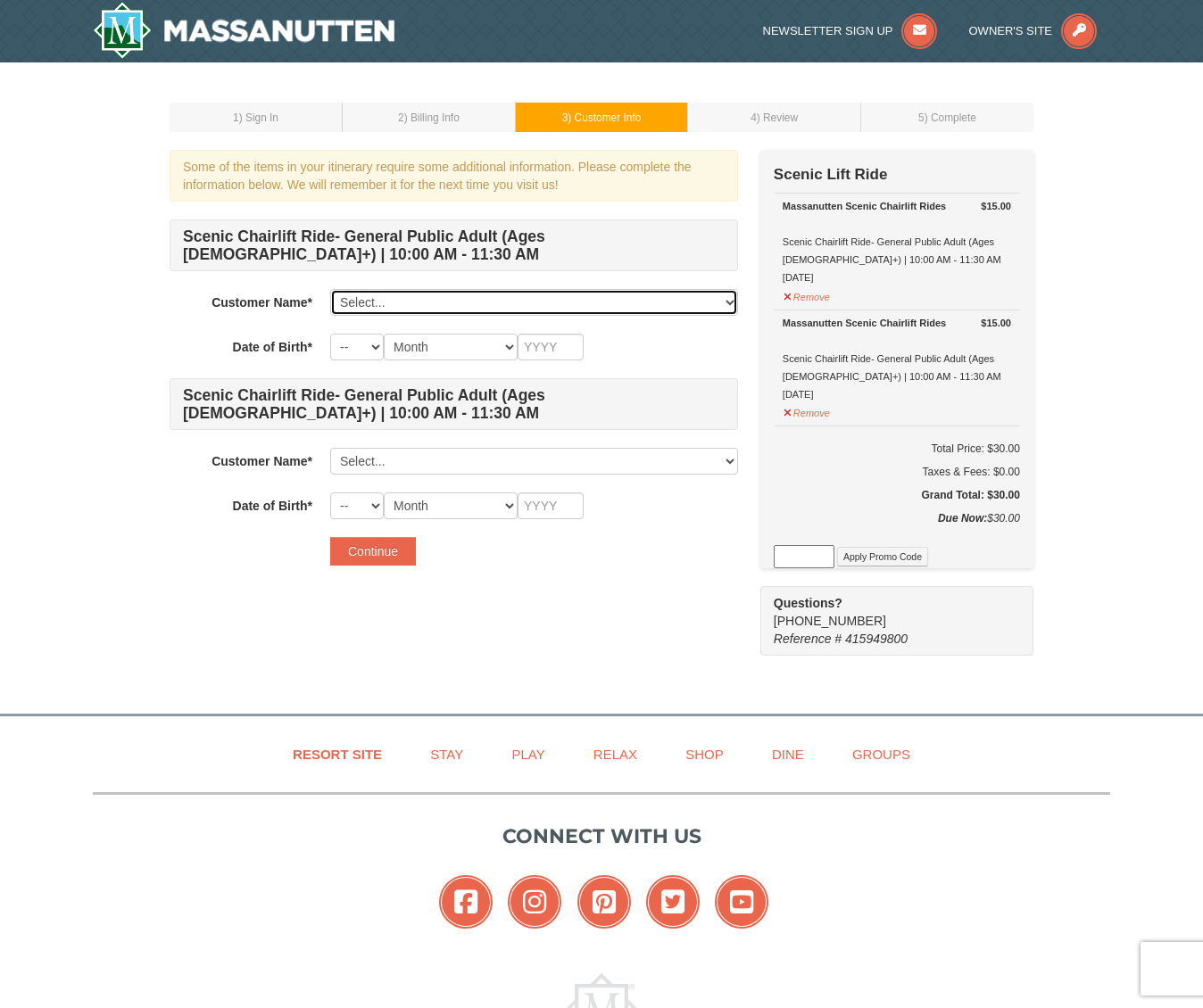
select select "25606395"
select select "09"
select select "10"
type input "1975"
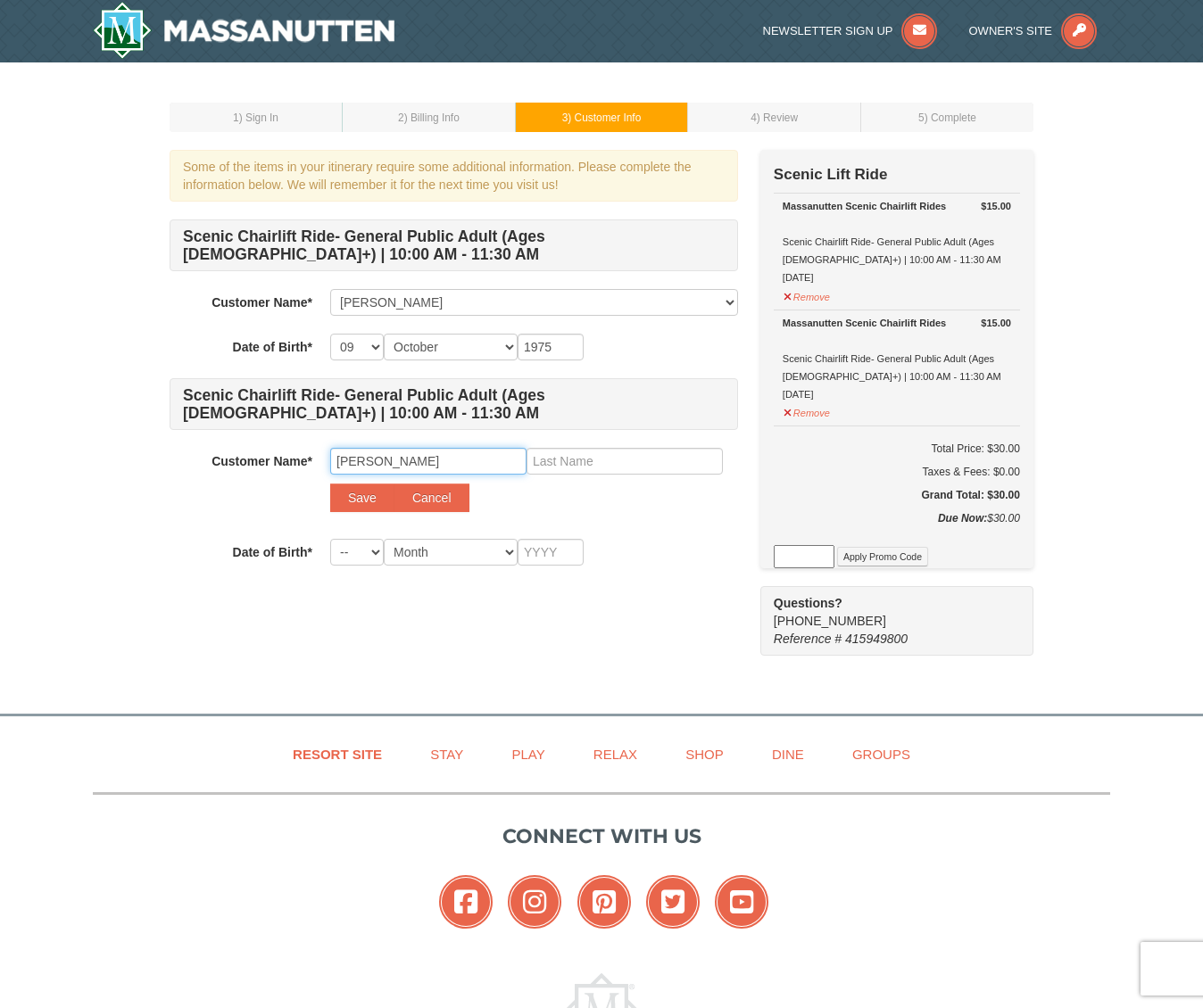
type input "Gina"
type input "Wegner"
select select "10"
select select "07"
click at [540, 555] on input "text" at bounding box center [551, 552] width 66 height 26
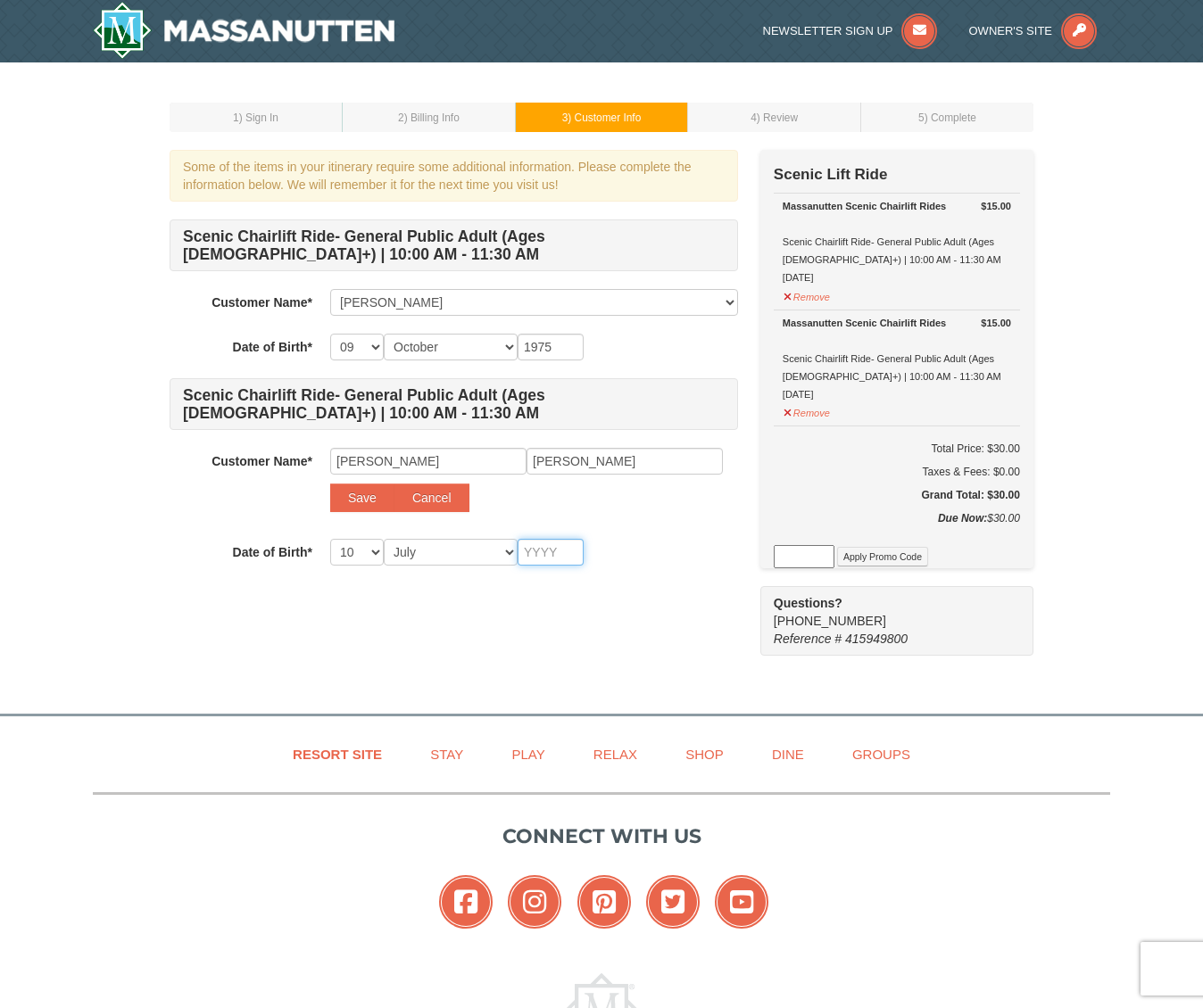
scroll to position [2, 0]
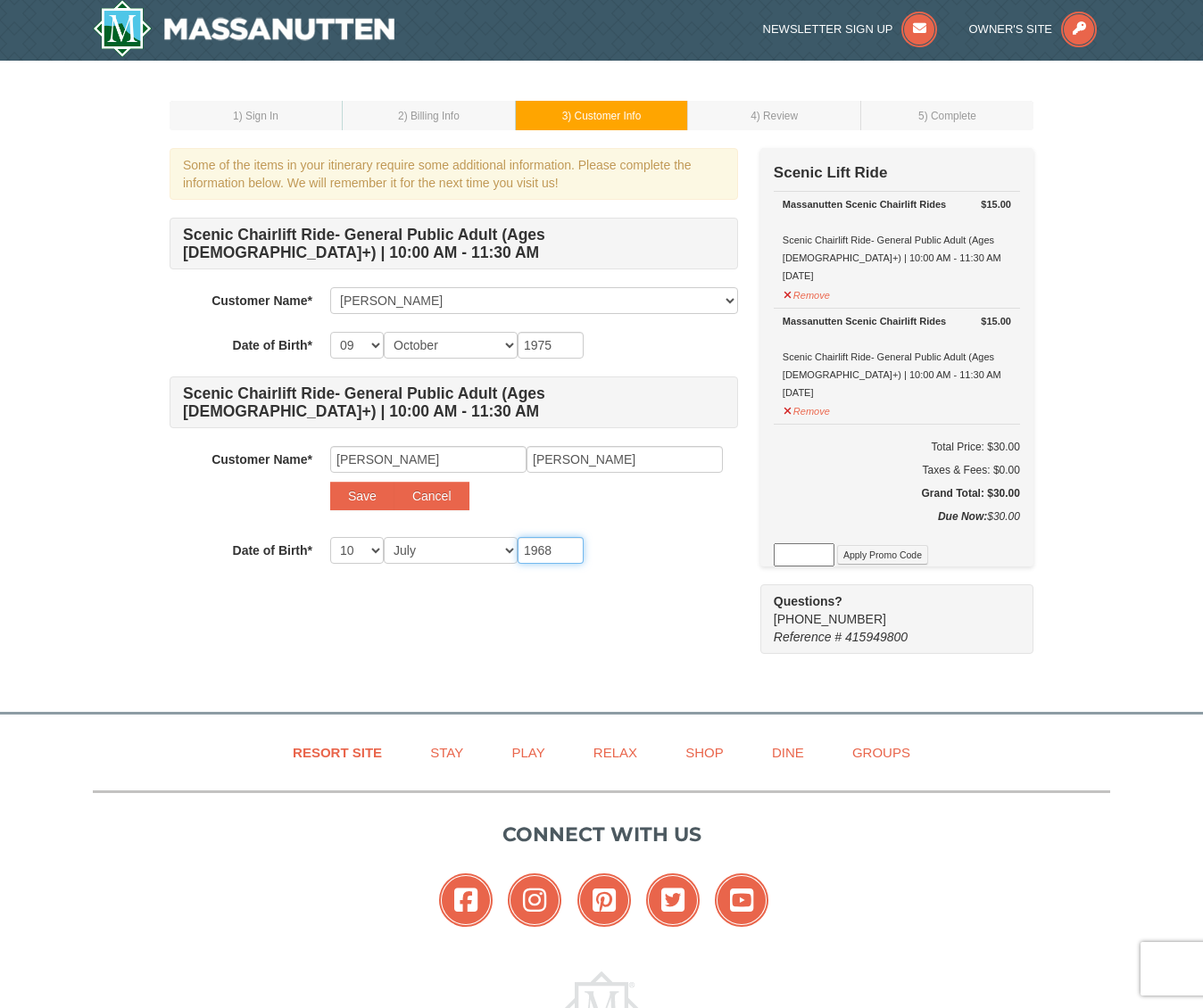
type input "1968"
click at [540, 644] on div "Some of the items in your itinerary require some additional information. Please…" at bounding box center [601, 401] width 864 height 505
click at [360, 502] on button "Save" at bounding box center [362, 496] width 64 height 28
select select
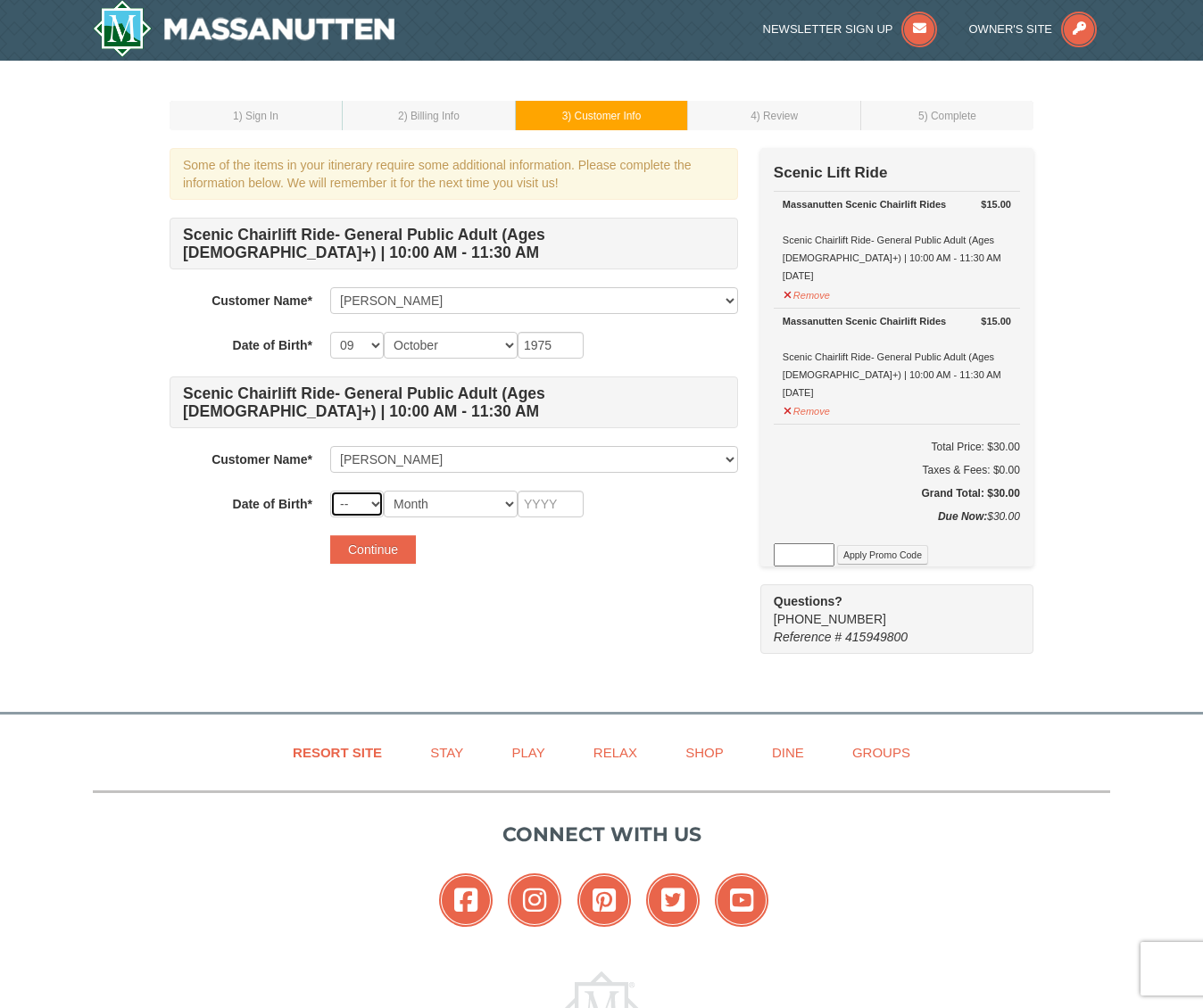
select select "10"
select select "07"
click at [552, 504] on input "text" at bounding box center [551, 504] width 66 height 26
type input "1968"
click at [375, 550] on button "Continue" at bounding box center [372, 550] width 86 height 28
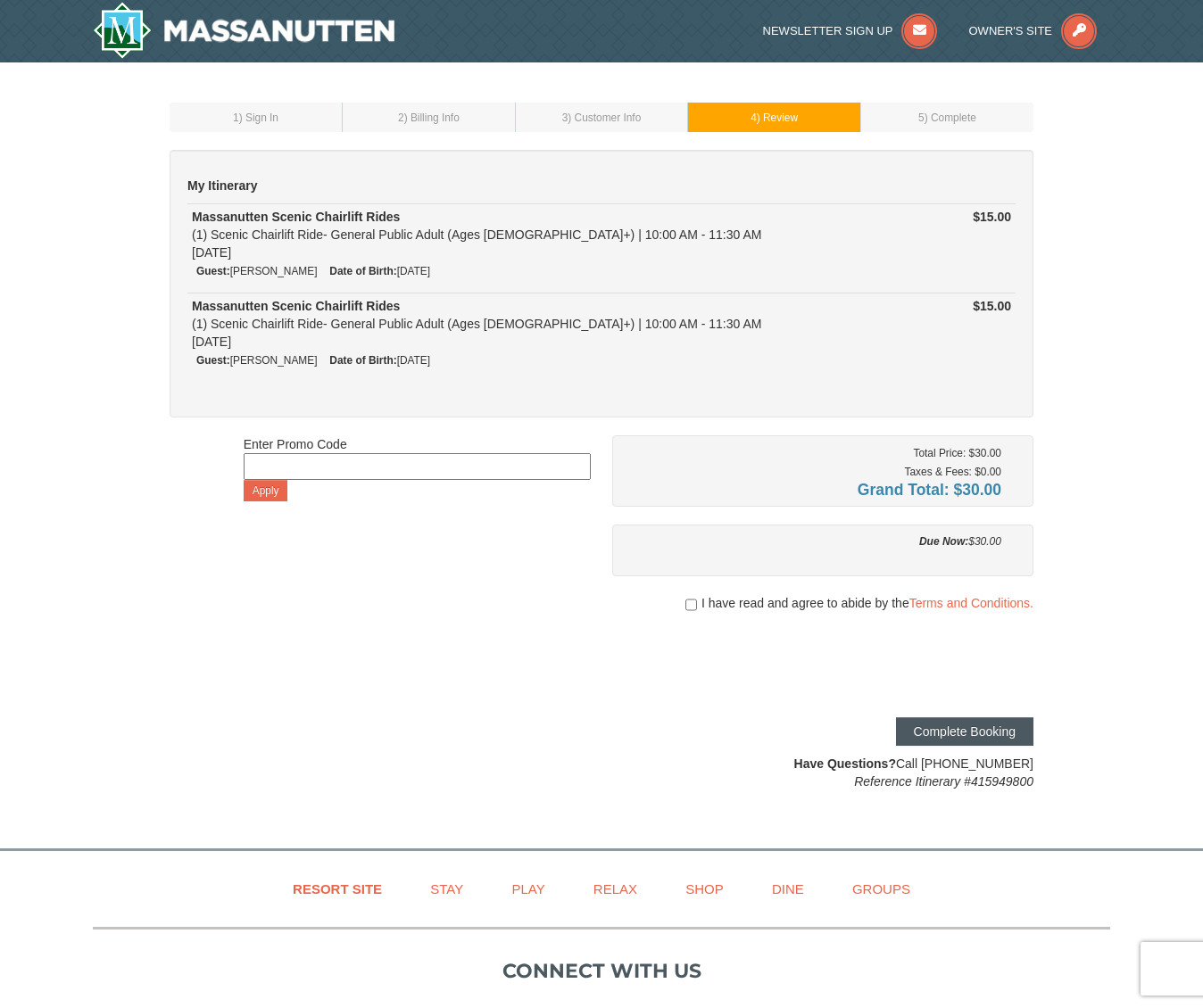
click at [946, 730] on button "Complete Booking" at bounding box center [964, 732] width 137 height 28
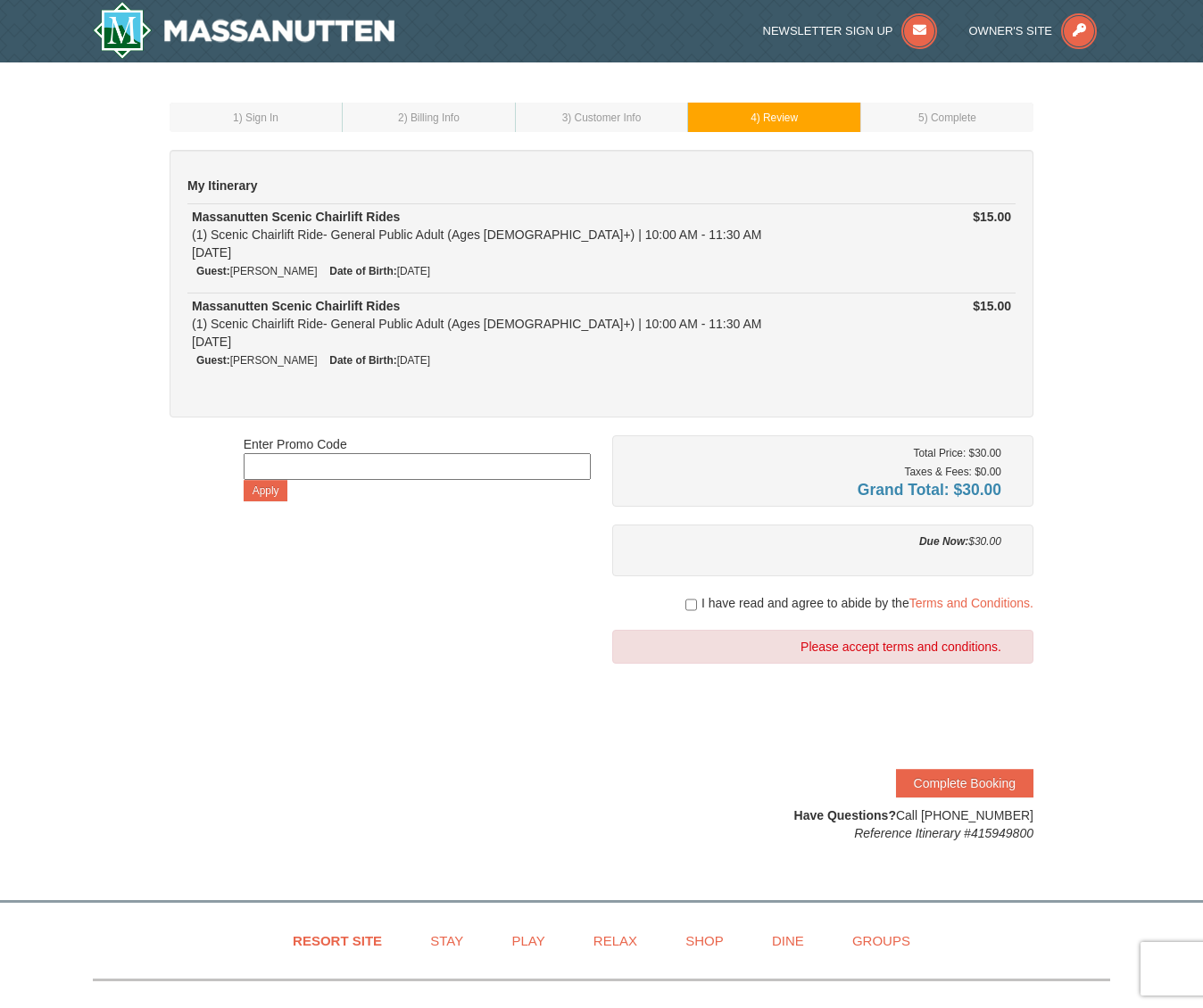
click at [689, 609] on div "I have read and agree to abide by the Terms and Conditions." at bounding box center [822, 602] width 421 height 18
click at [688, 604] on input "checkbox" at bounding box center [691, 604] width 11 height 14
checkbox input "true"
click at [981, 779] on button "Complete Booking" at bounding box center [964, 783] width 137 height 28
